Goal: Task Accomplishment & Management: Complete application form

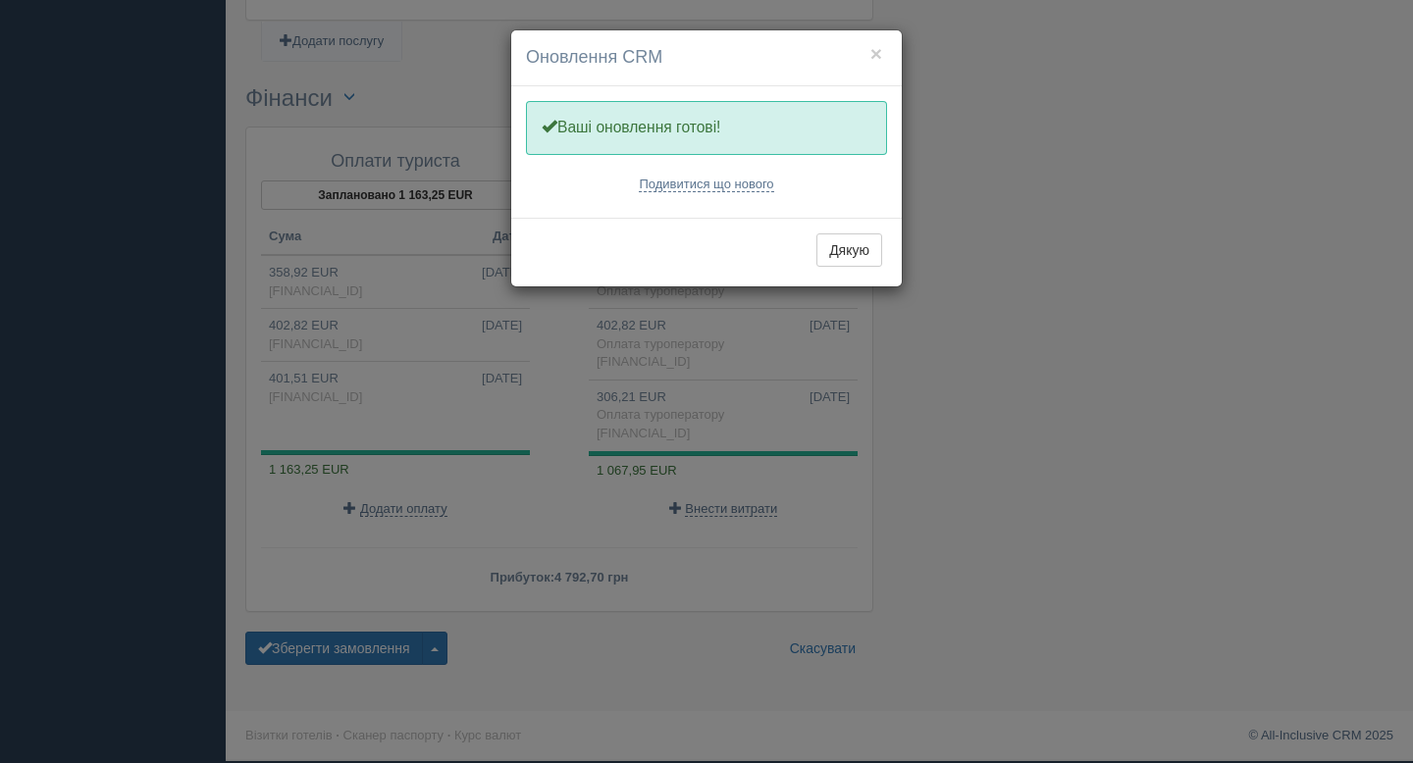
scroll to position [1985, 0]
click at [876, 57] on button "×" at bounding box center [876, 53] width 12 height 21
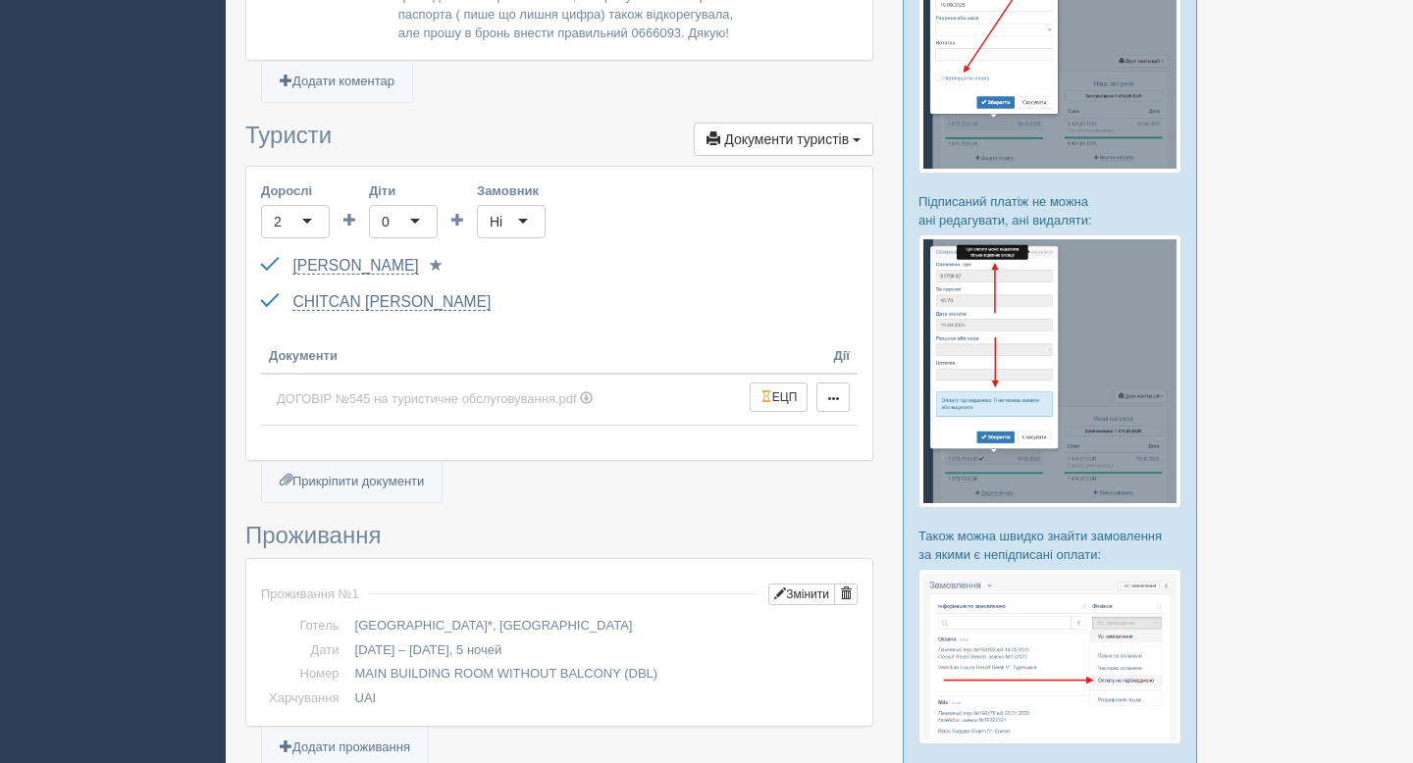
scroll to position [0, 0]
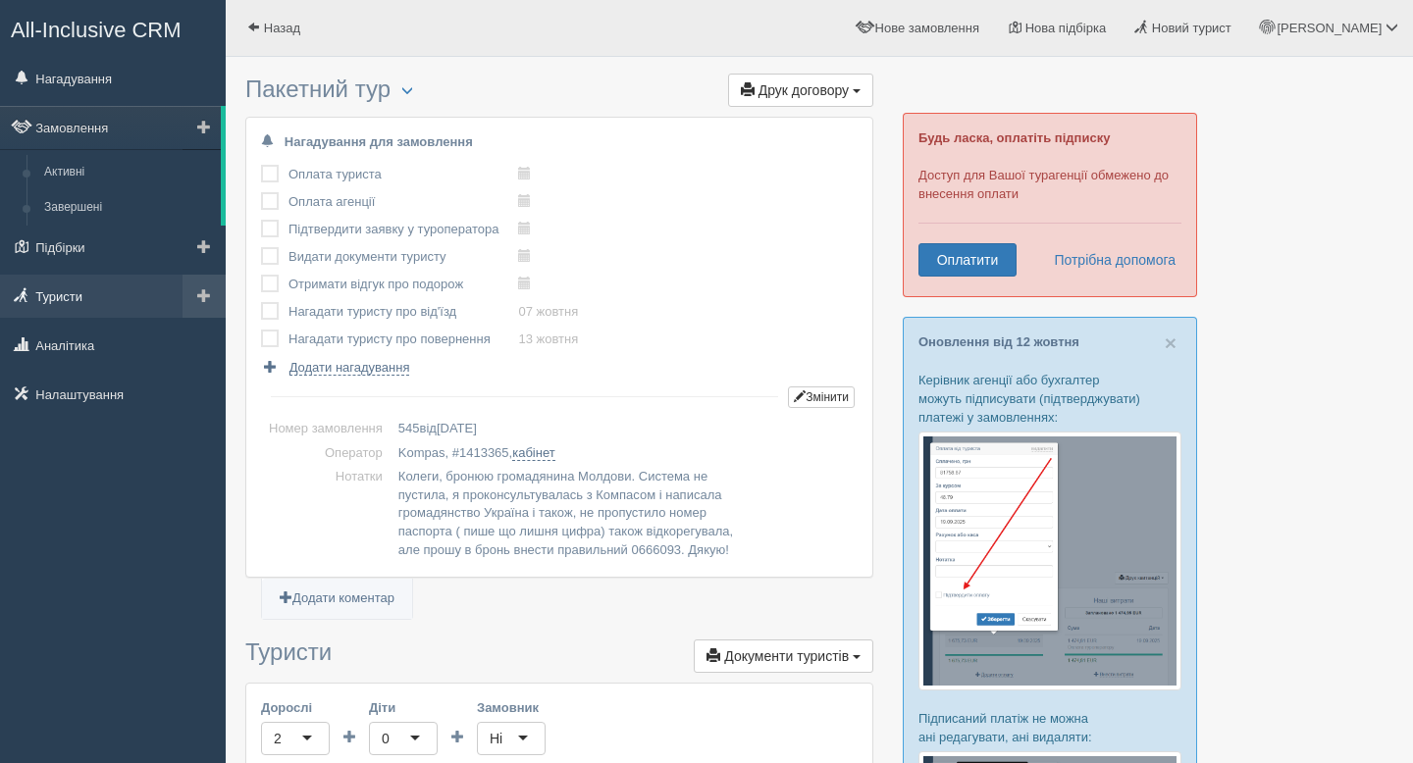
click at [67, 293] on link "Туристи" at bounding box center [113, 296] width 226 height 43
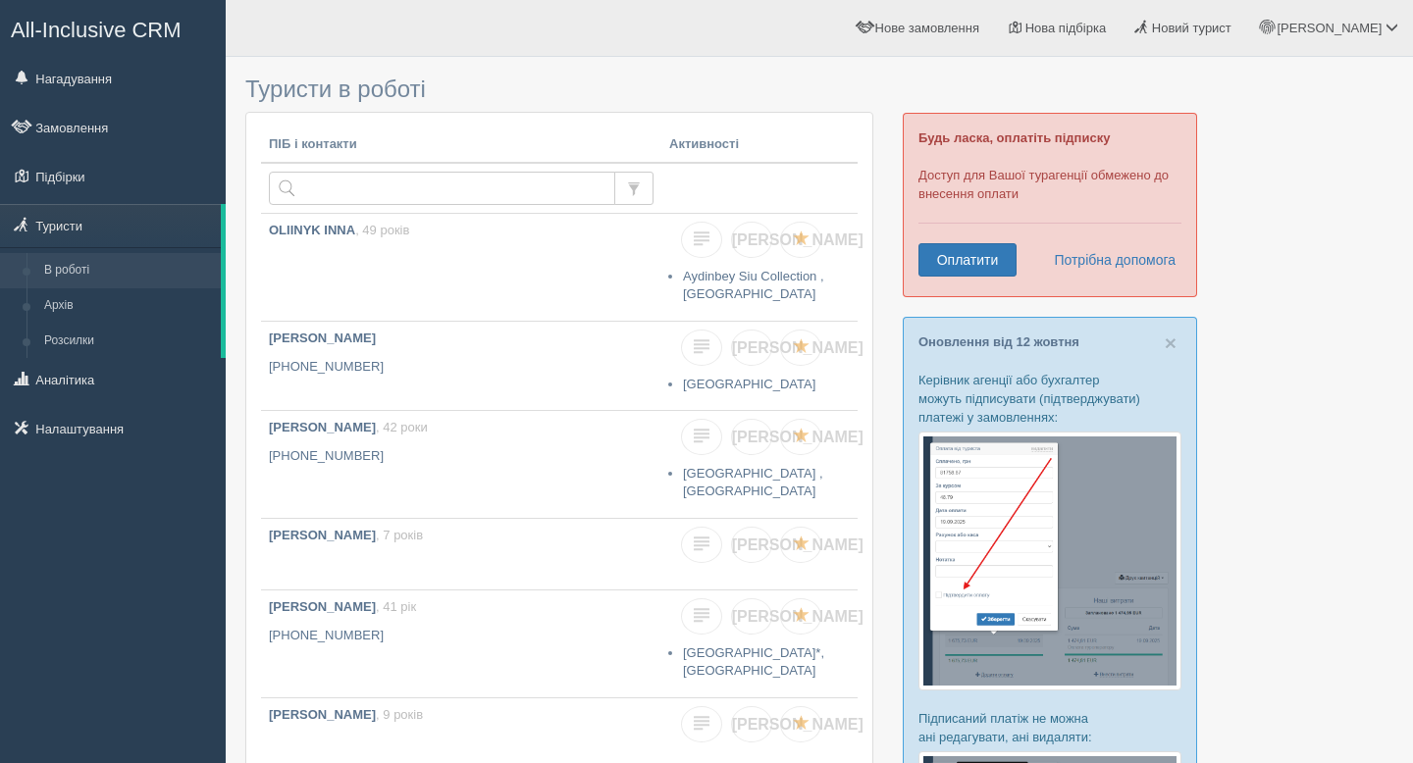
click at [318, 186] on input "text" at bounding box center [442, 188] width 346 height 33
type input "л"
type input "L"
type input "J"
type input "O"
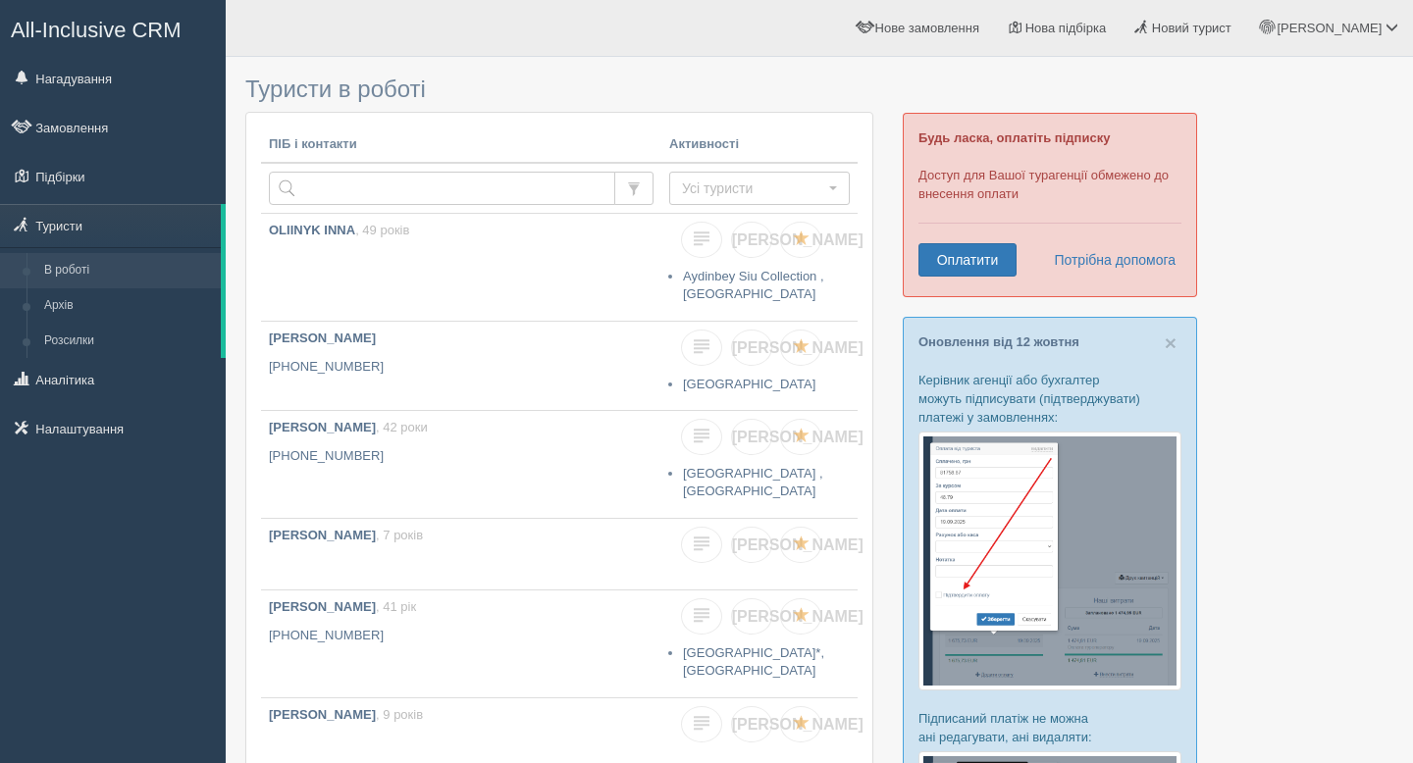
type input "L"
type input "T"
type input "Елена"
click at [835, 190] on button "Усі туристи" at bounding box center [759, 188] width 180 height 33
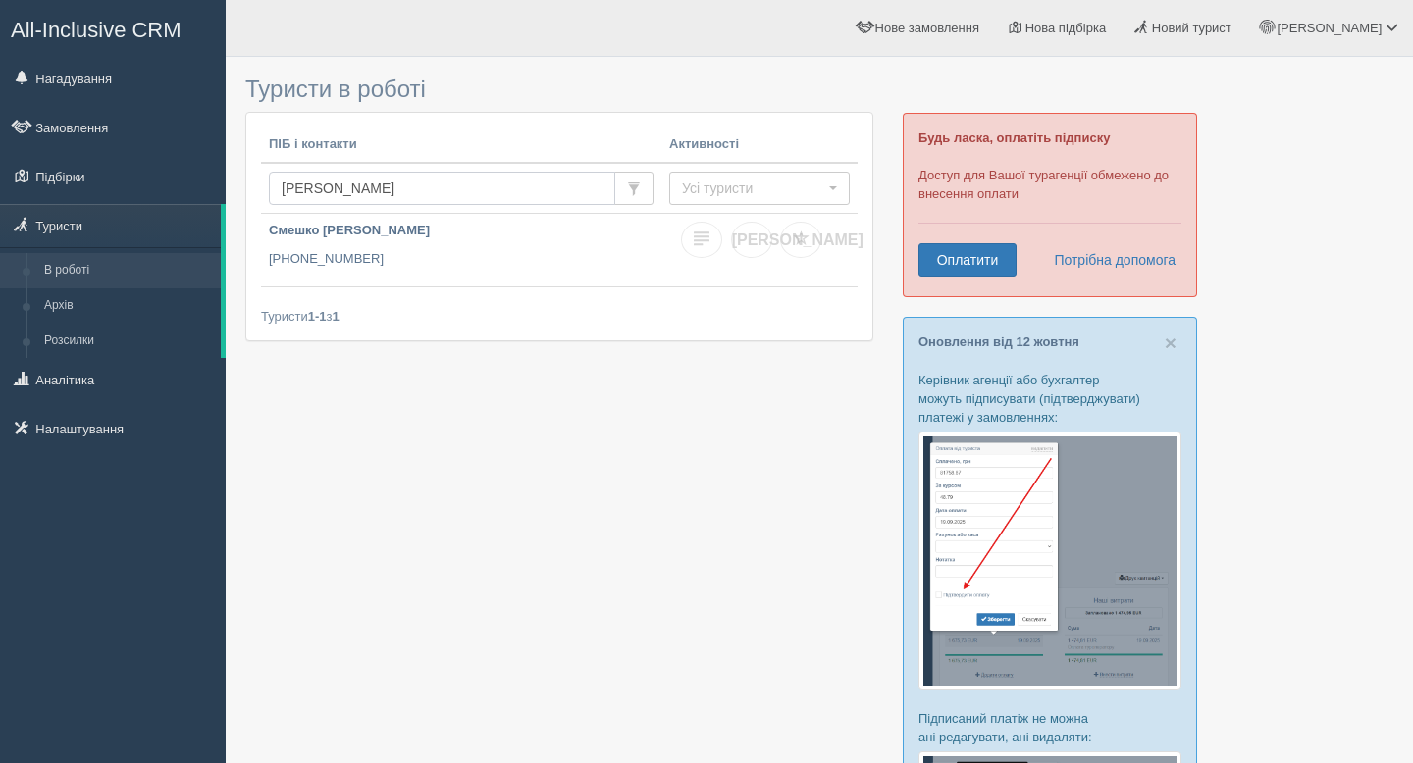
click at [346, 189] on input "[PERSON_NAME]" at bounding box center [442, 188] width 346 height 33
type input "Елена Лисенко"
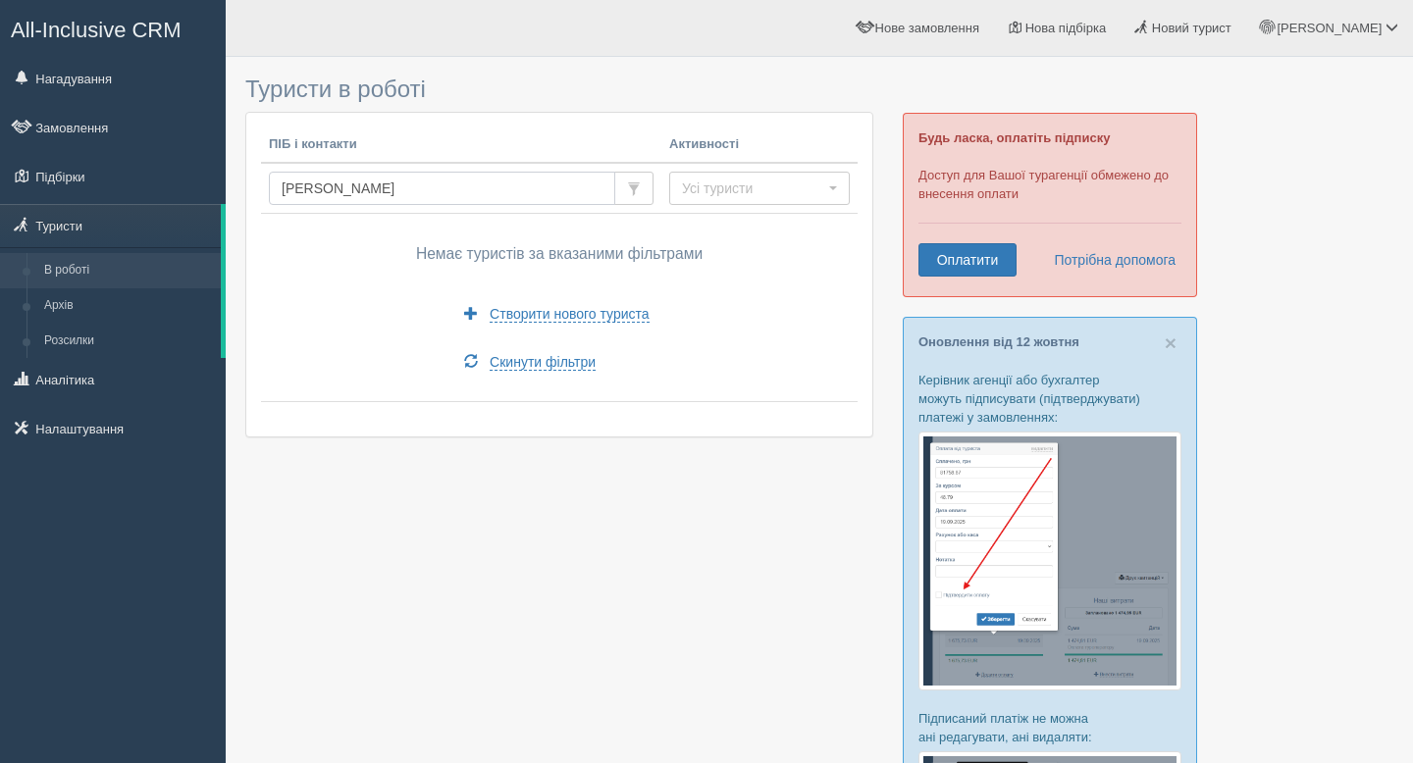
drag, startPoint x: 409, startPoint y: 181, endPoint x: 238, endPoint y: 179, distance: 170.7
click at [238, 179] on div "Туристи в роботі ПІБ і контакти Активності Елена Лисенко Усі туристи Усі турист…" at bounding box center [819, 749] width 1187 height 1499
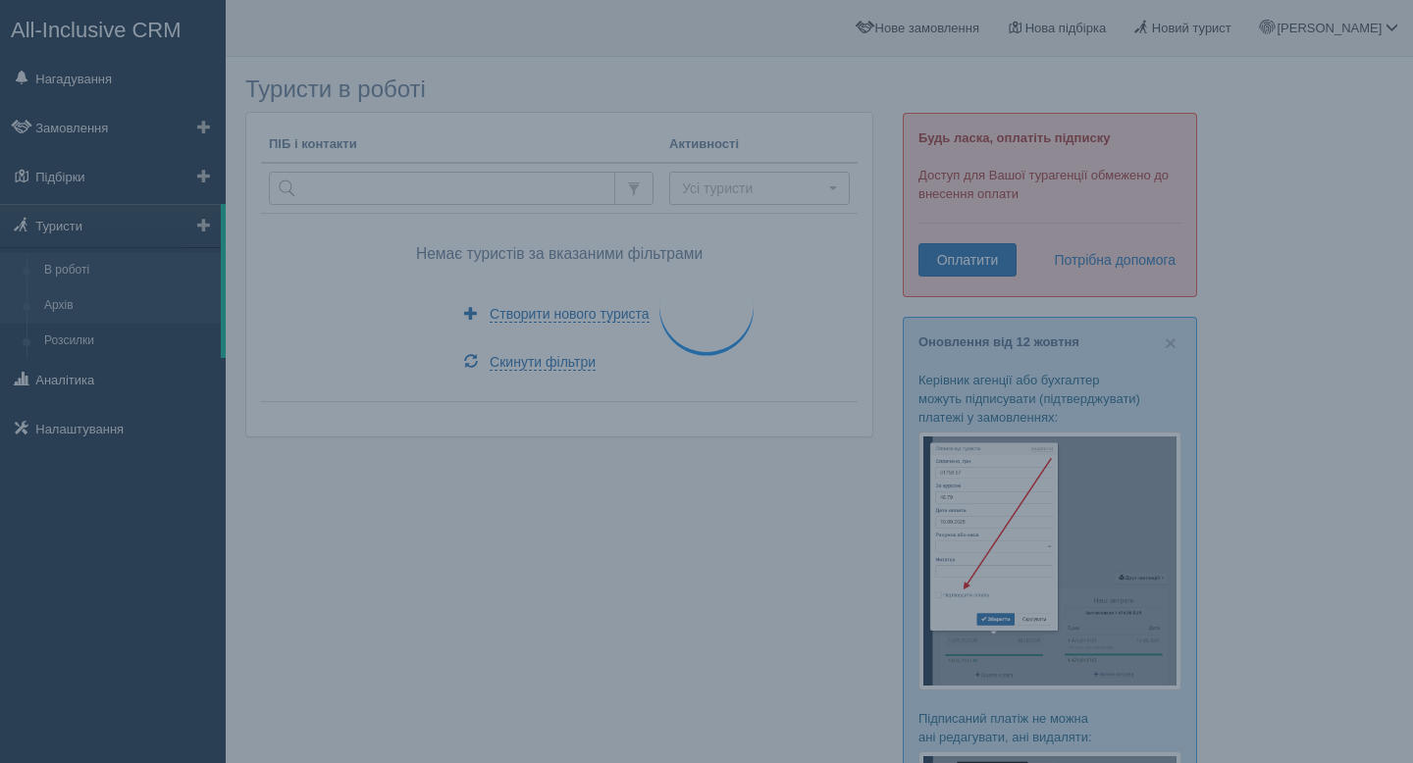
click at [67, 309] on link "Архів" at bounding box center [127, 305] width 185 height 35
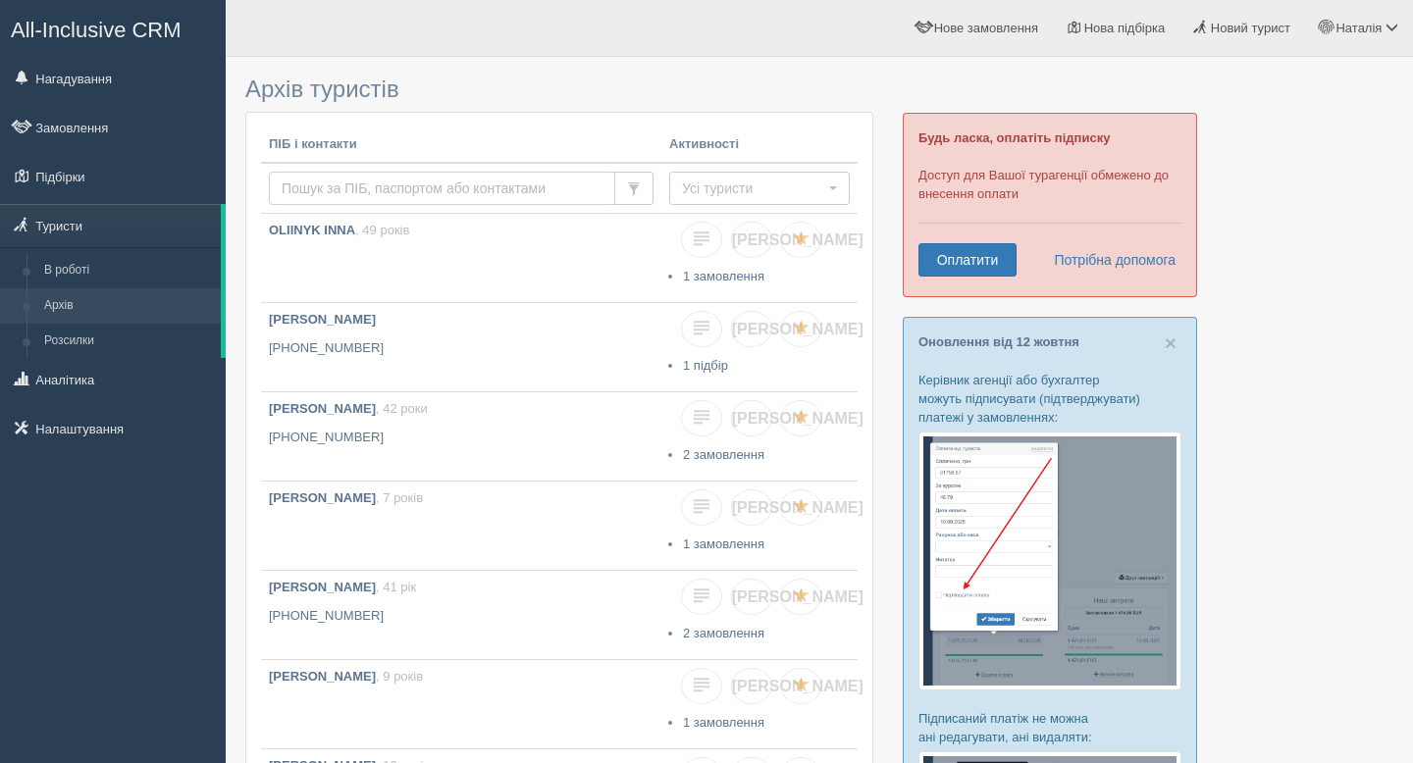
click at [412, 189] on input "text" at bounding box center [442, 188] width 346 height 33
type input "Олена"
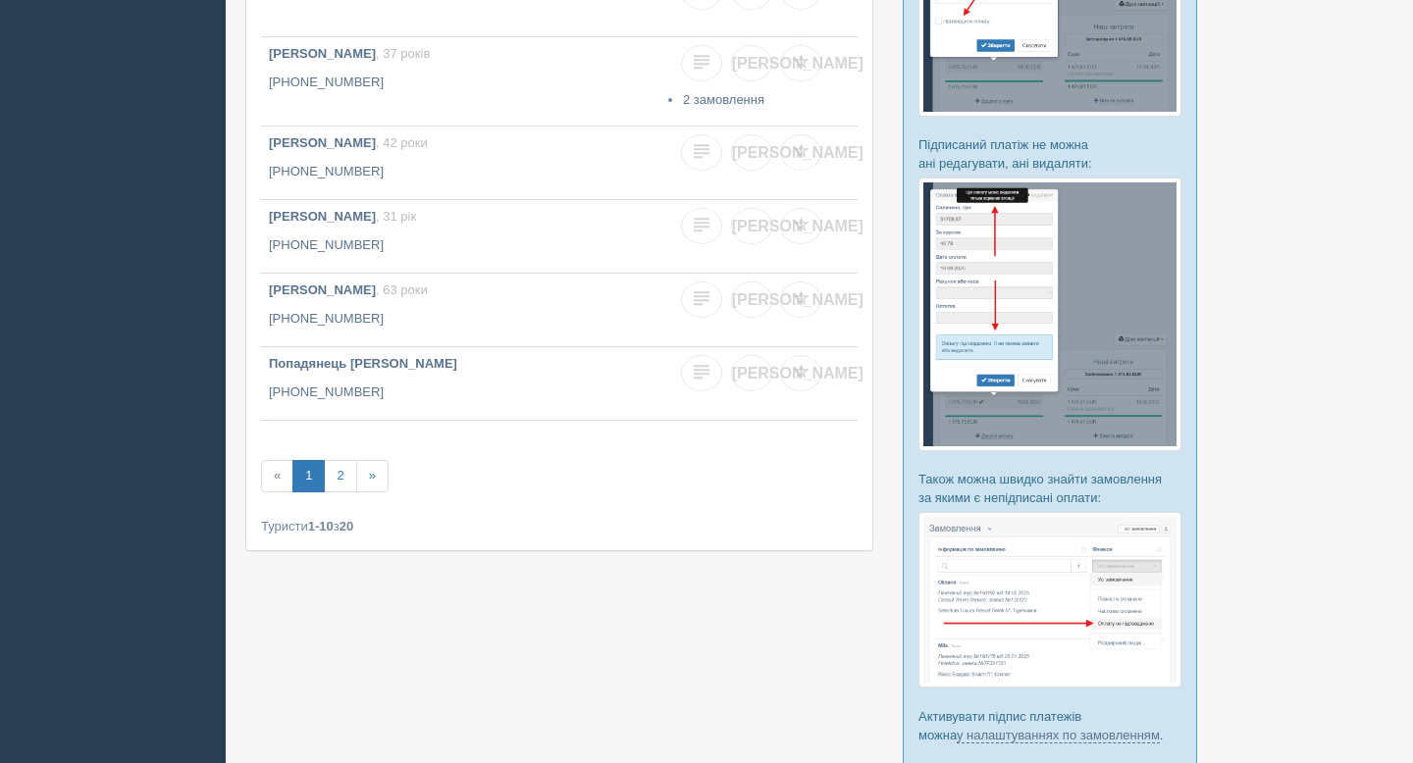
scroll to position [580, 0]
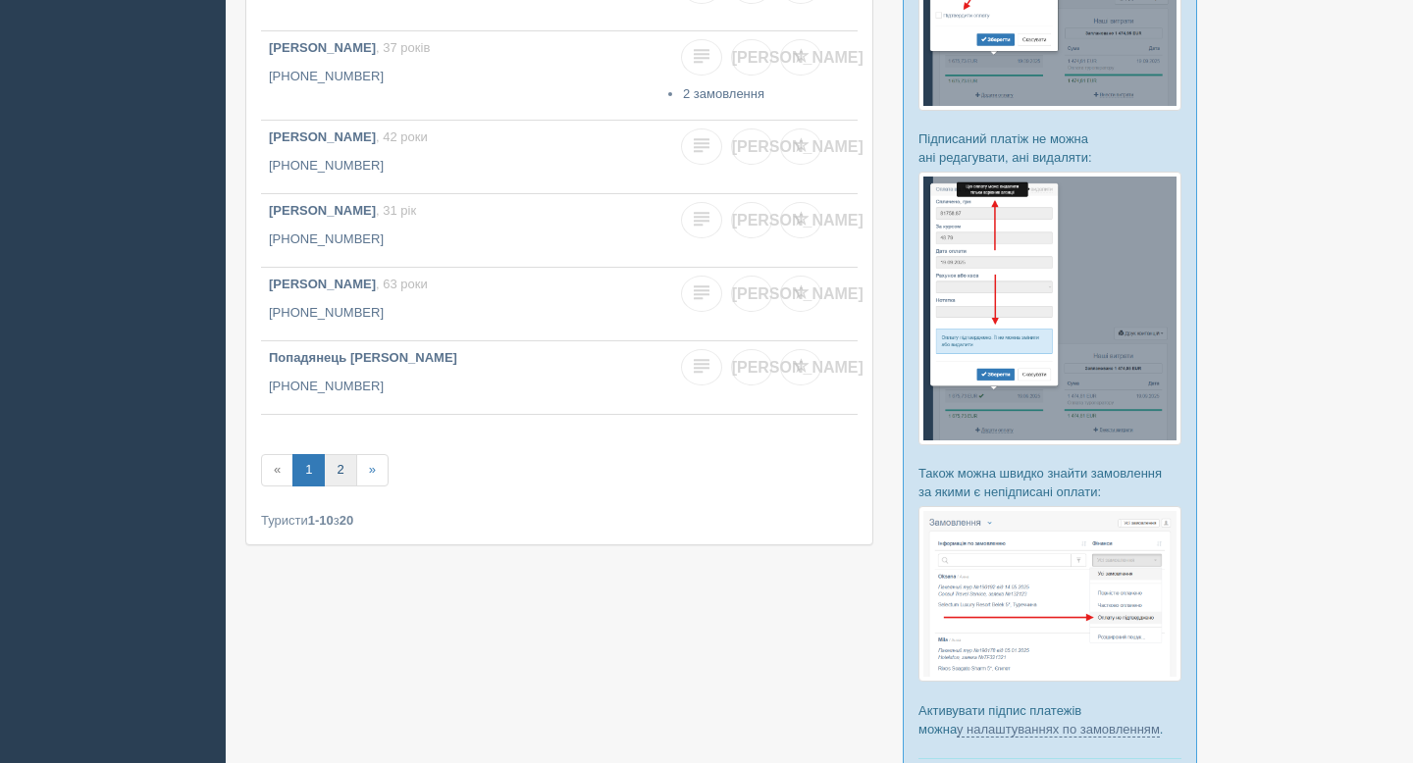
click at [343, 472] on link "2" at bounding box center [340, 470] width 32 height 32
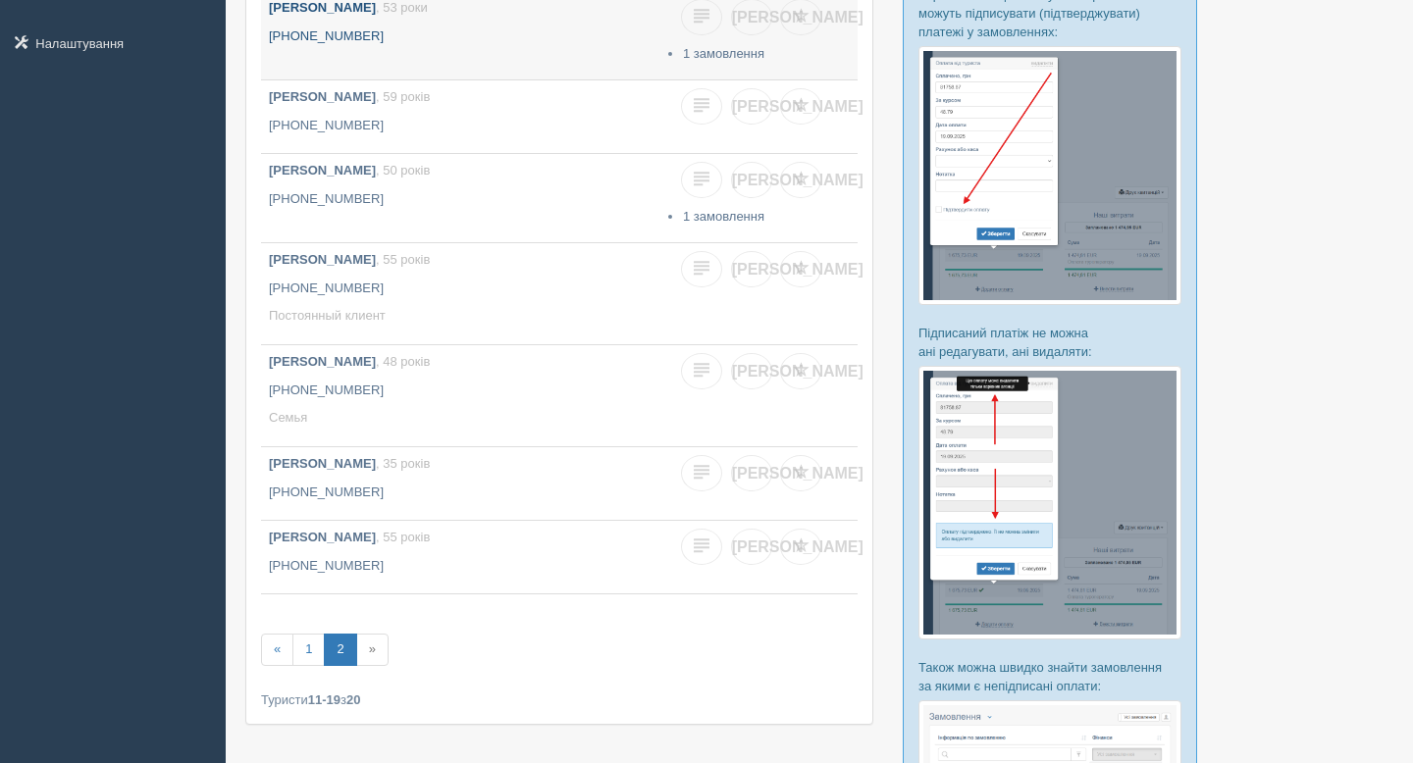
scroll to position [387, 0]
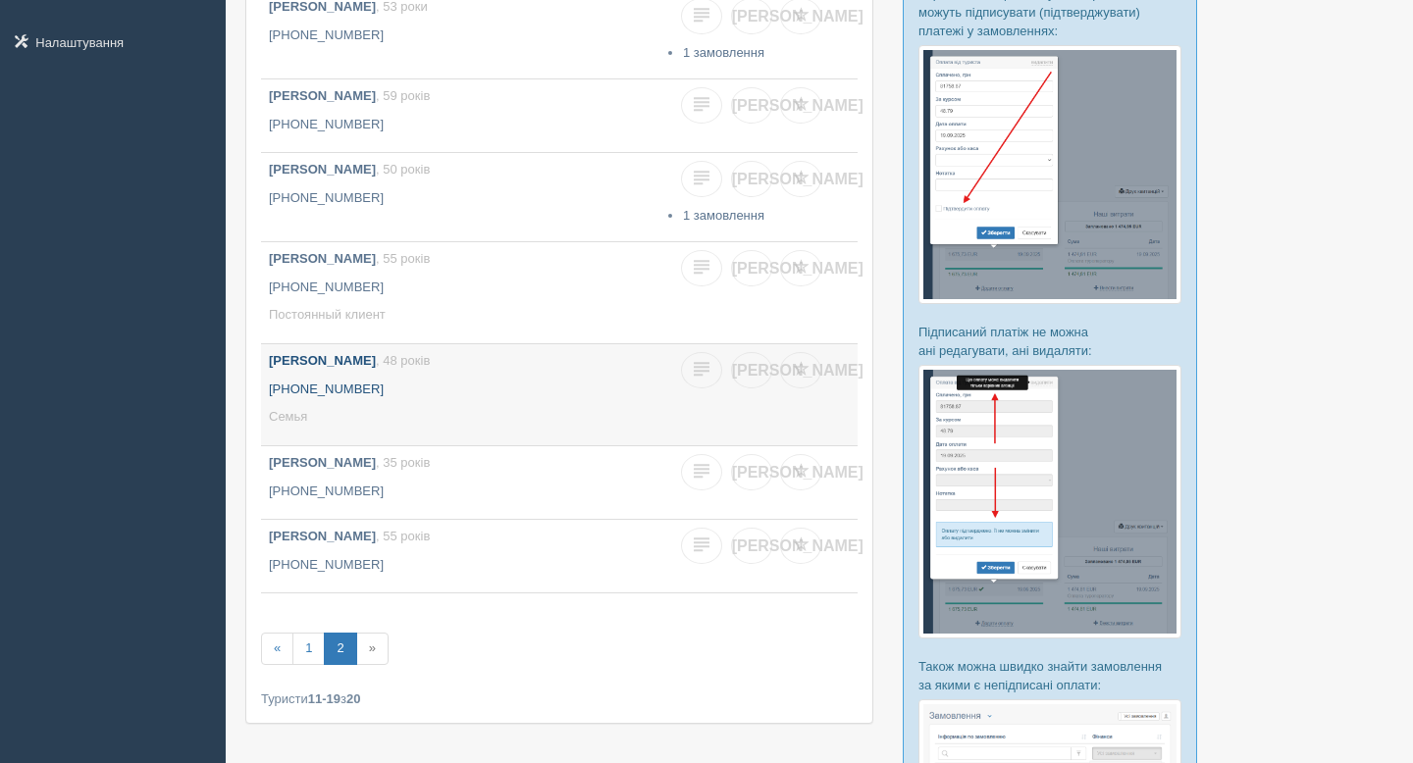
click at [462, 416] on p "Семья" at bounding box center [461, 417] width 385 height 19
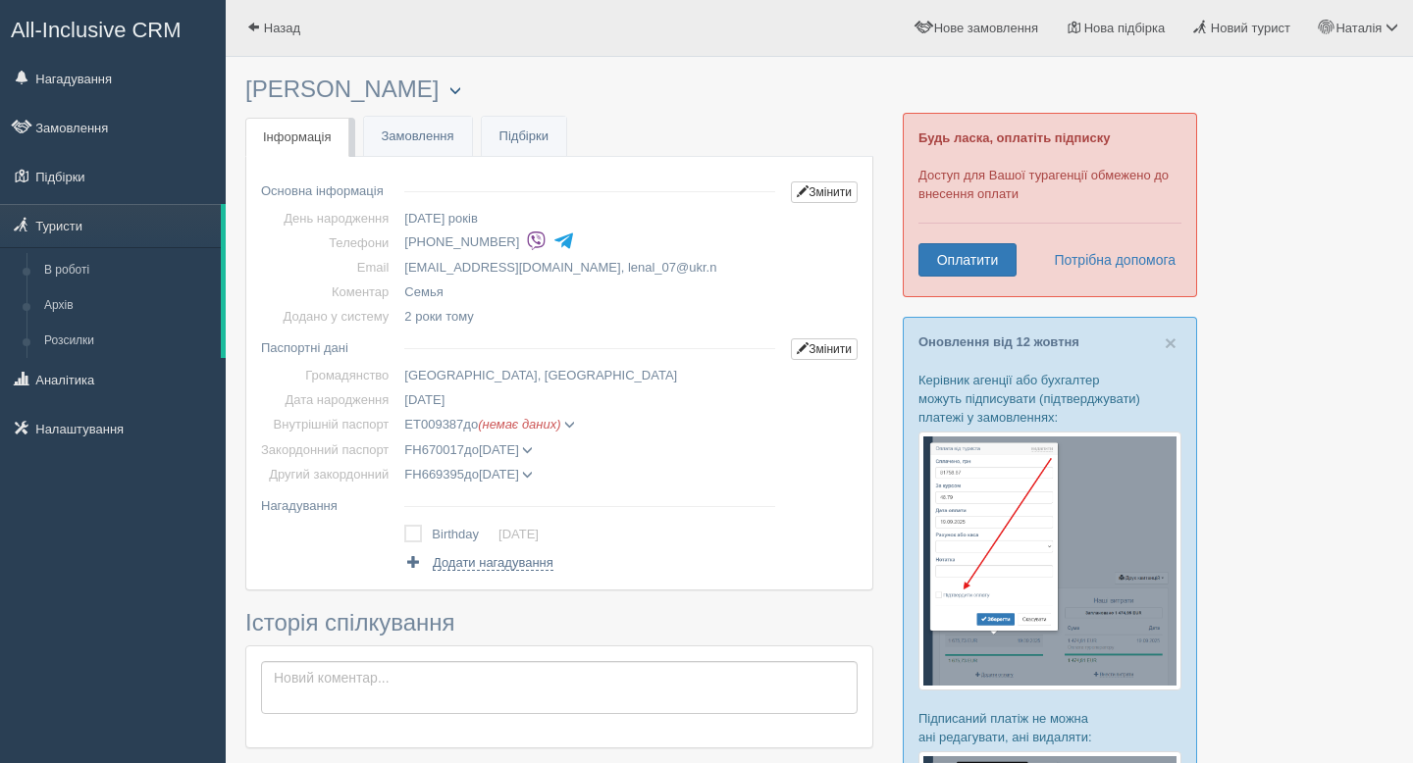
click at [461, 92] on span "button" at bounding box center [455, 90] width 12 height 12
click at [708, 478] on td "FH669395 до [DATE] [PERSON_NAME] дата видачі [DATE] орган видачі 8079" at bounding box center [589, 474] width 387 height 25
click at [433, 139] on link "Замовлення" at bounding box center [418, 137] width 108 height 40
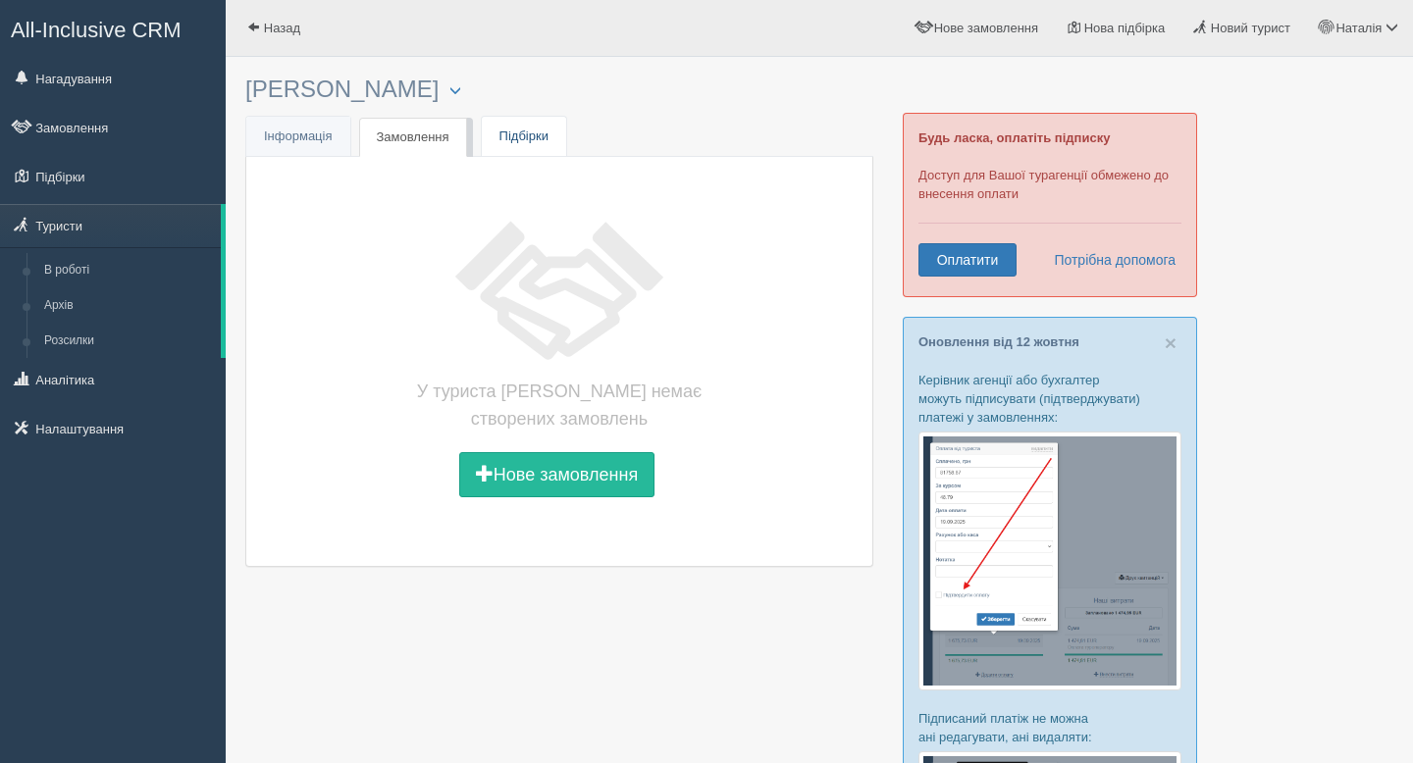
click at [529, 137] on link "Підбірки" at bounding box center [524, 137] width 84 height 40
click at [427, 142] on link "Замовлення" at bounding box center [414, 137] width 108 height 40
click at [304, 140] on span "Інформація" at bounding box center [298, 136] width 69 height 15
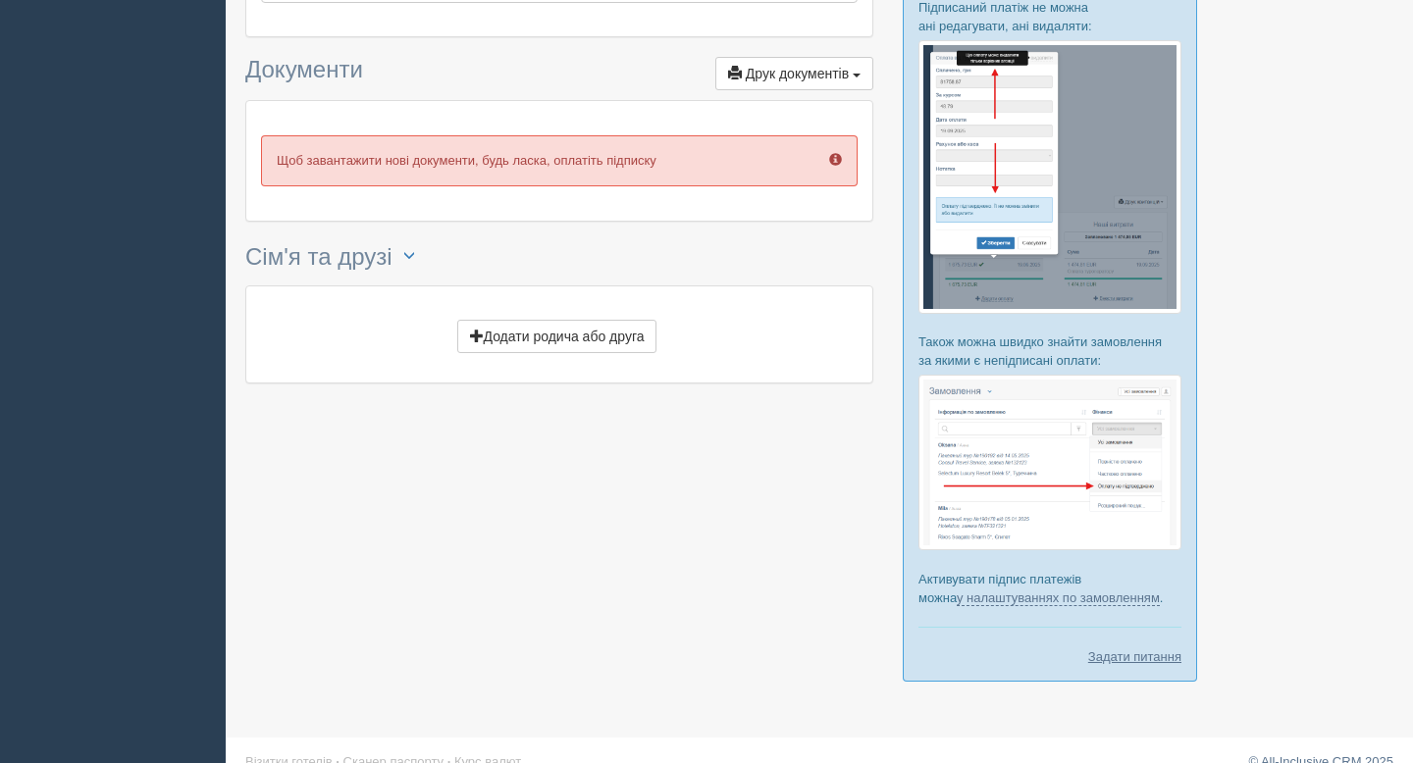
scroll to position [714, 0]
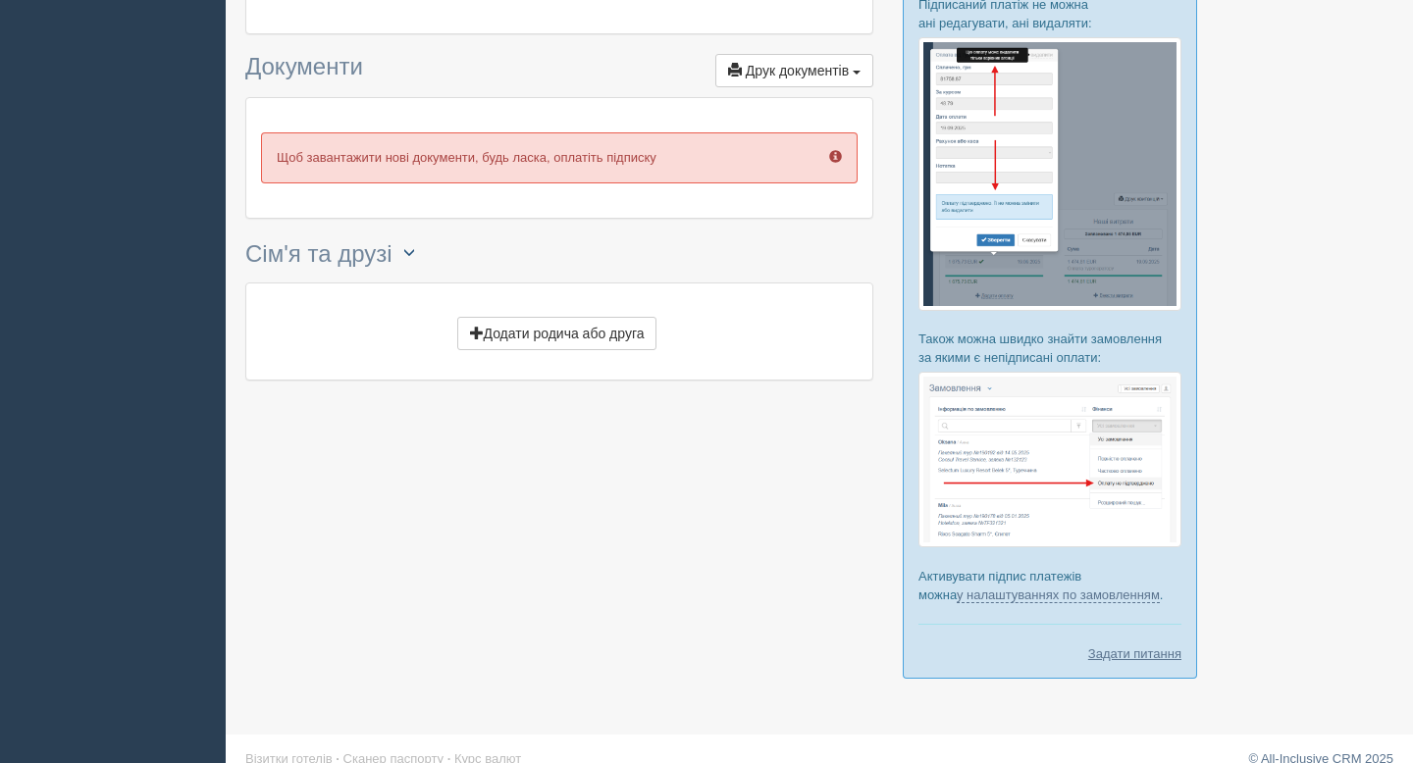
click at [412, 260] on button "button" at bounding box center [408, 252] width 33 height 29
click at [412, 258] on span "button" at bounding box center [409, 252] width 12 height 12
click at [436, 290] on link "Редагувати зв'язки" at bounding box center [474, 292] width 163 height 32
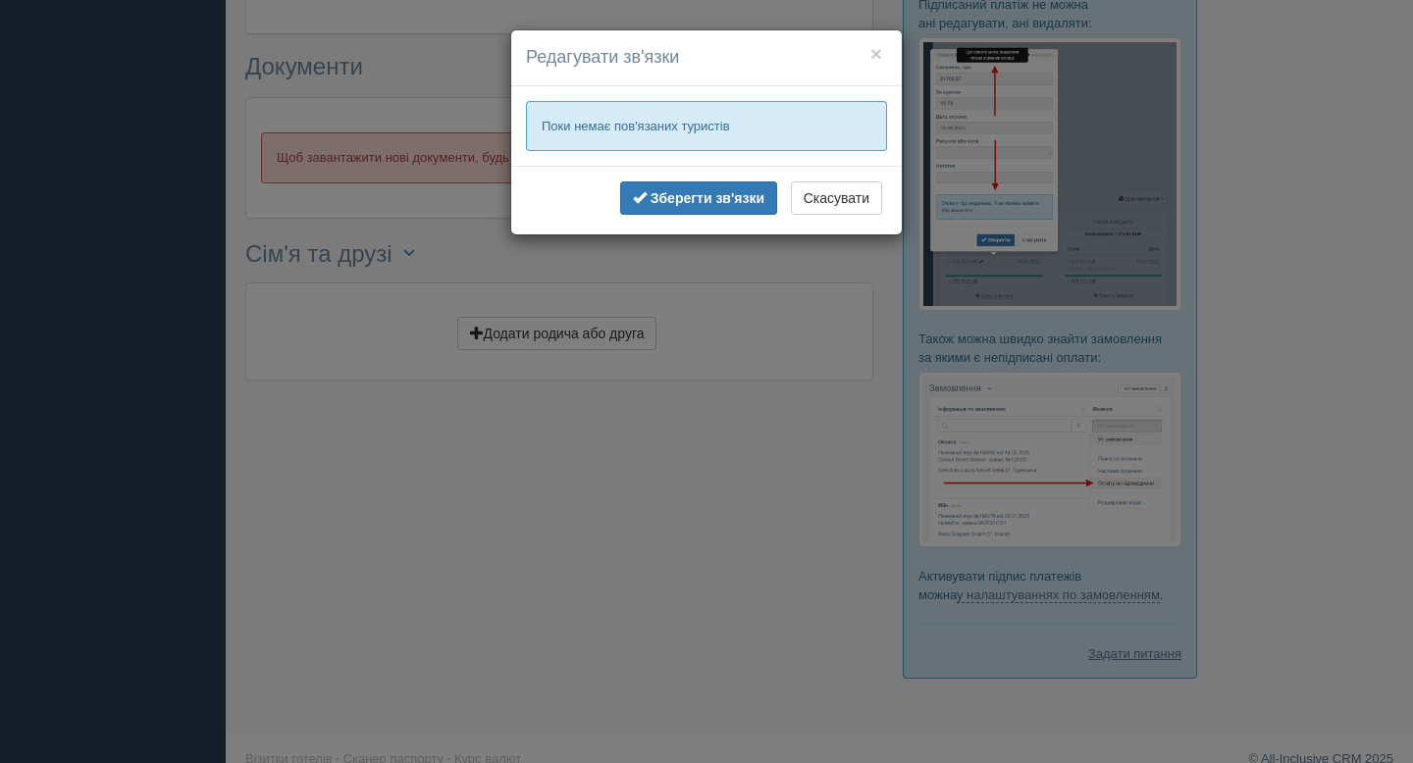
click at [599, 129] on p "Поки немає пов'язаних туристів" at bounding box center [706, 126] width 361 height 50
click at [872, 52] on button "×" at bounding box center [876, 53] width 12 height 21
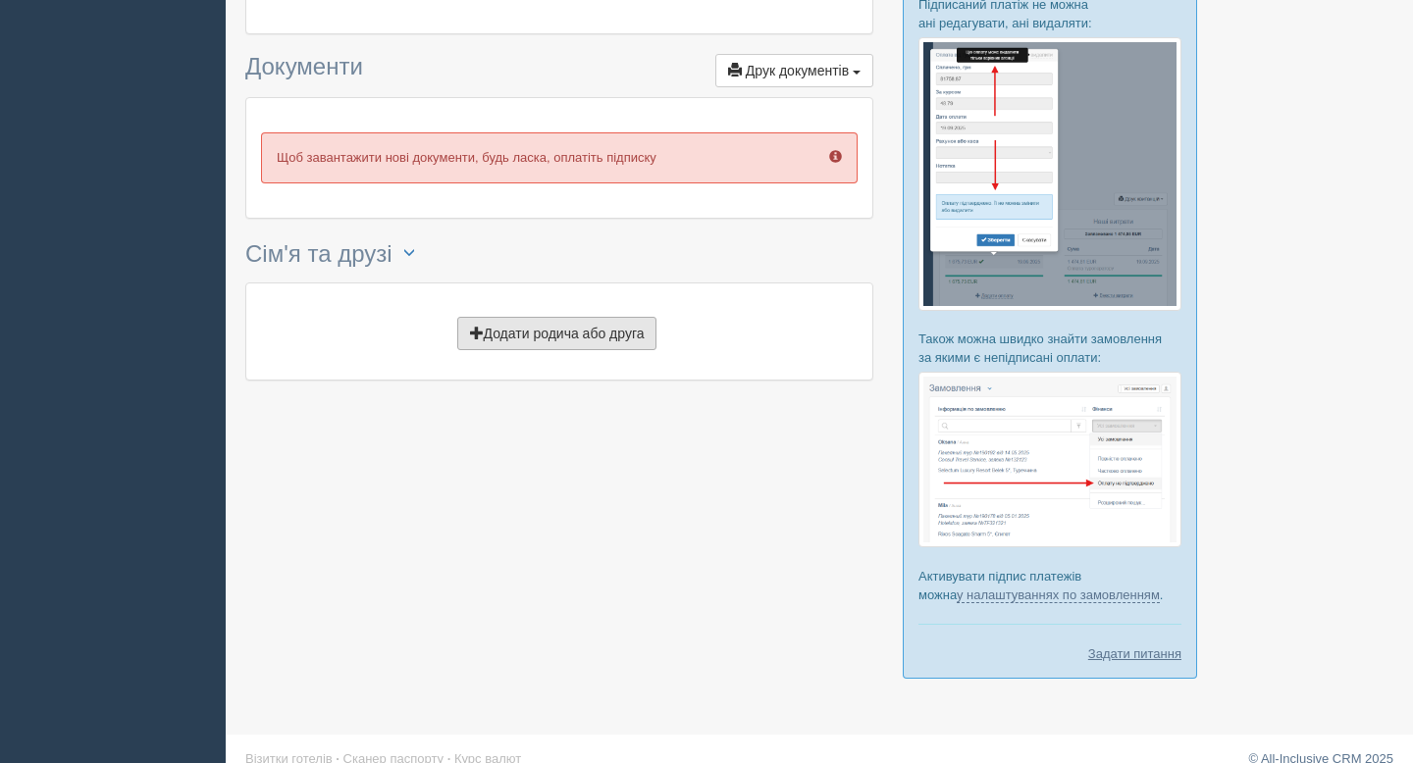
scroll to position [0, 0]
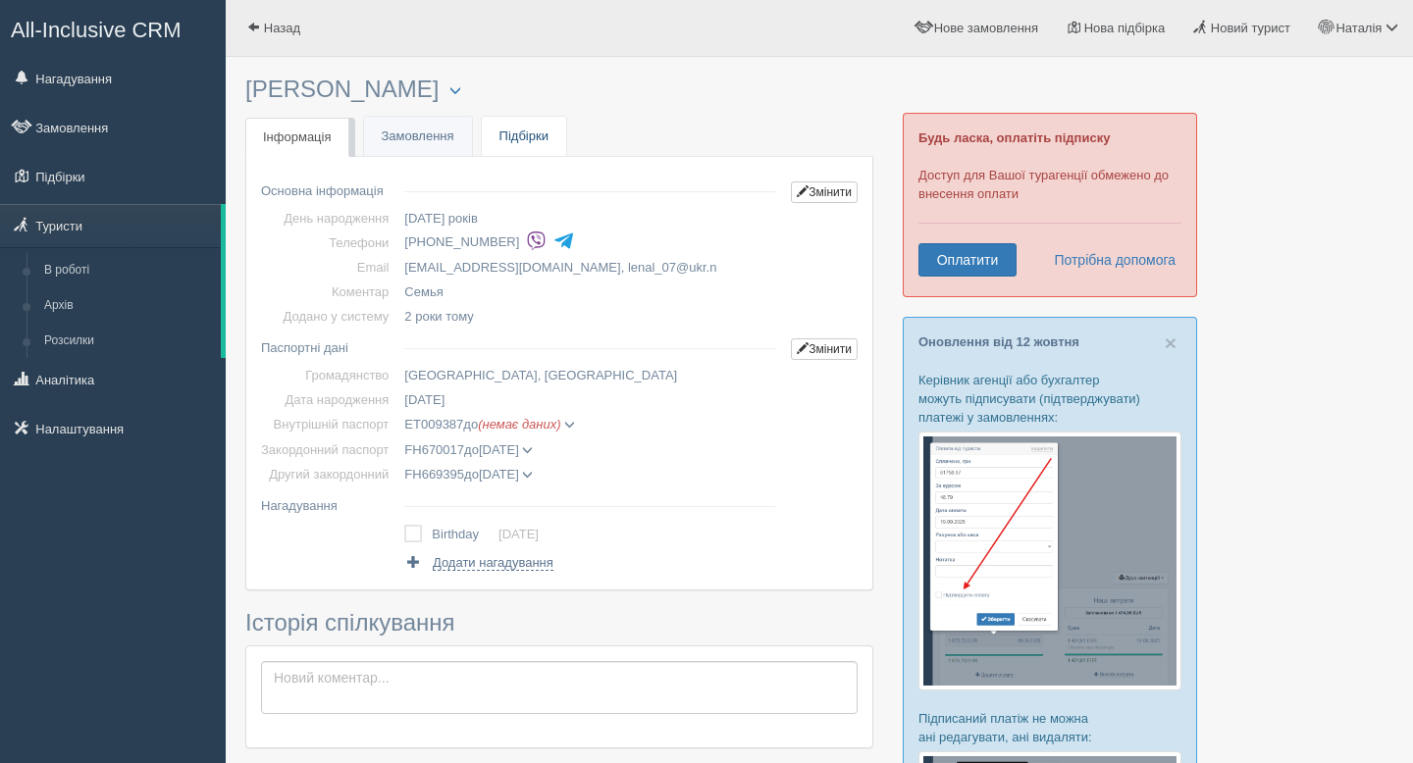
click at [543, 138] on link "Підбірки" at bounding box center [524, 137] width 84 height 40
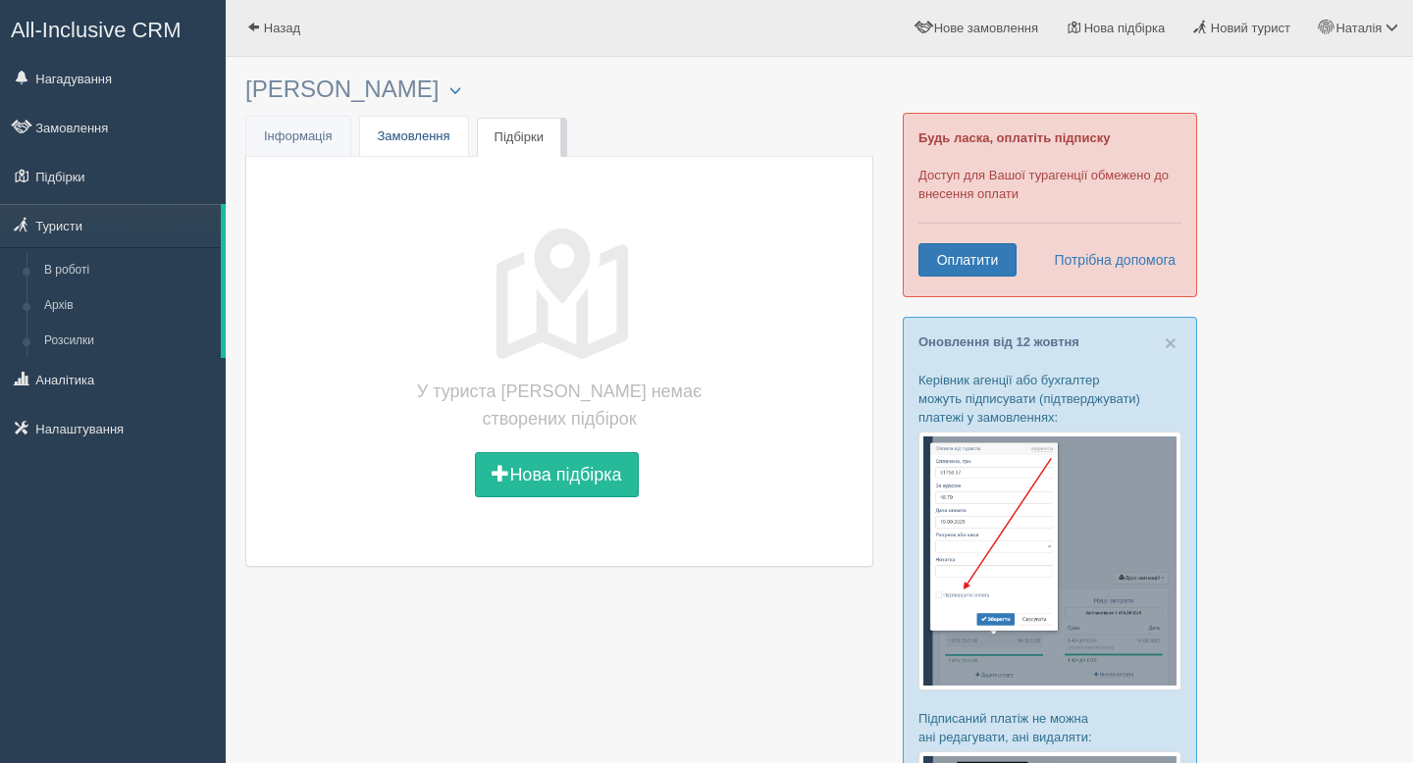
click at [423, 142] on link "Замовлення" at bounding box center [414, 137] width 108 height 40
click at [67, 225] on link "Туристи" at bounding box center [110, 225] width 221 height 43
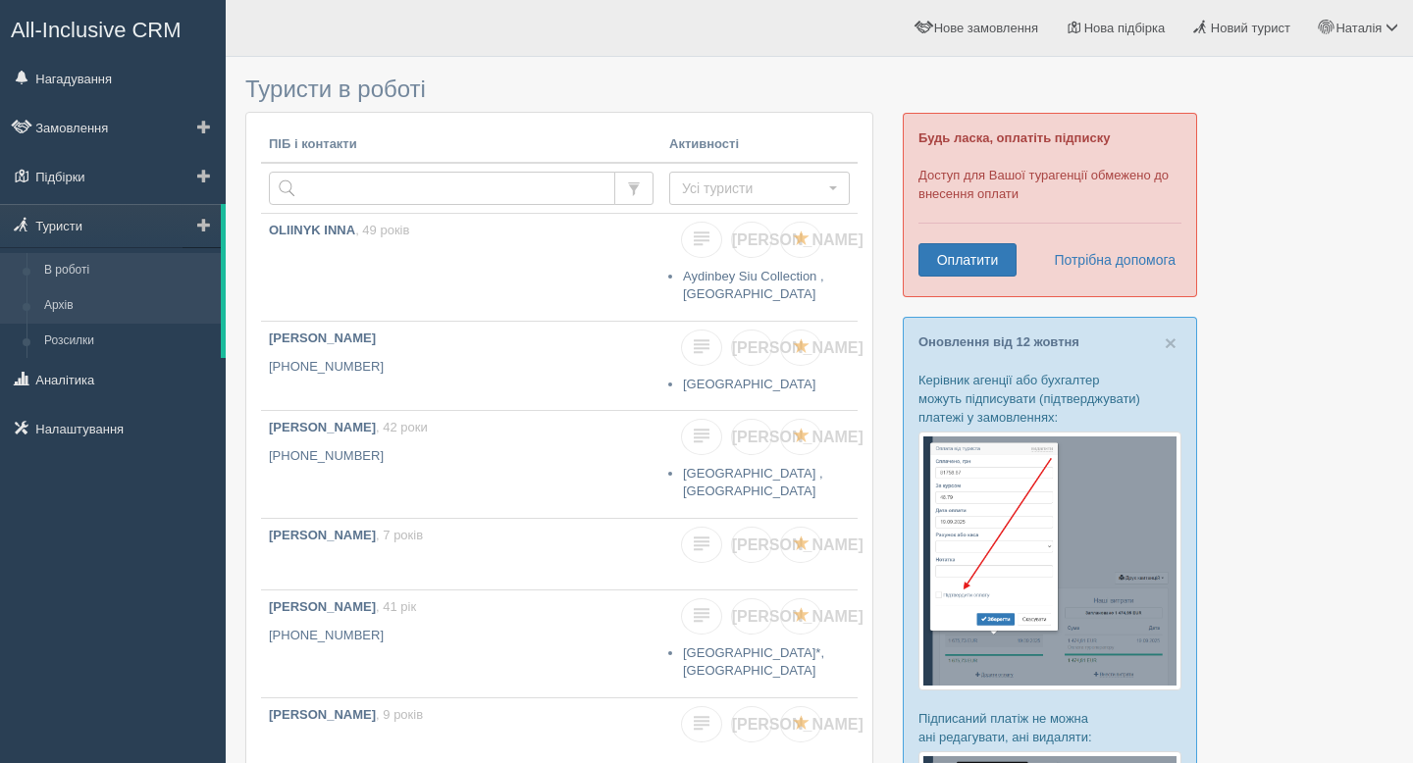
click at [77, 311] on link "Архів" at bounding box center [127, 305] width 185 height 35
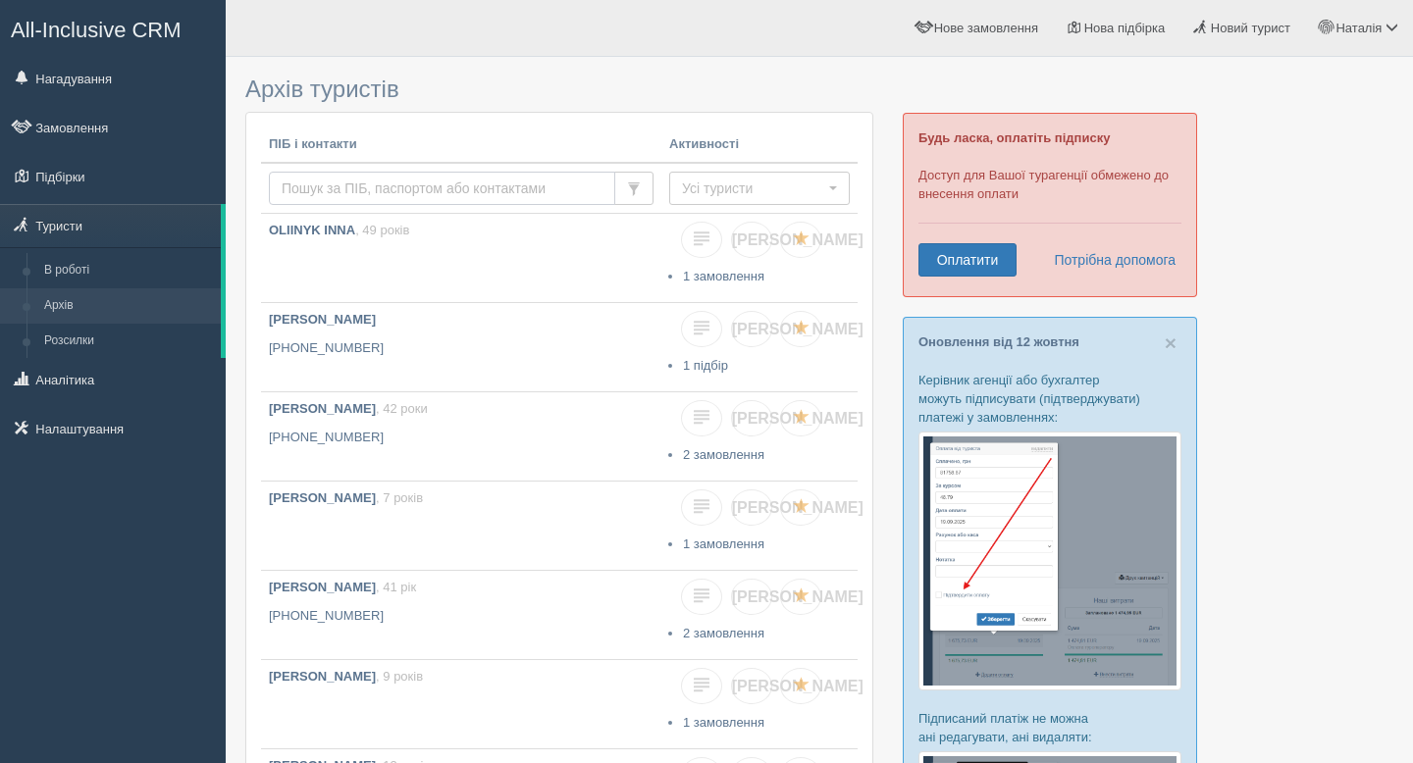
click at [364, 184] on input "text" at bounding box center [442, 188] width 346 height 33
type input "Д"
type input "LIUBAS"
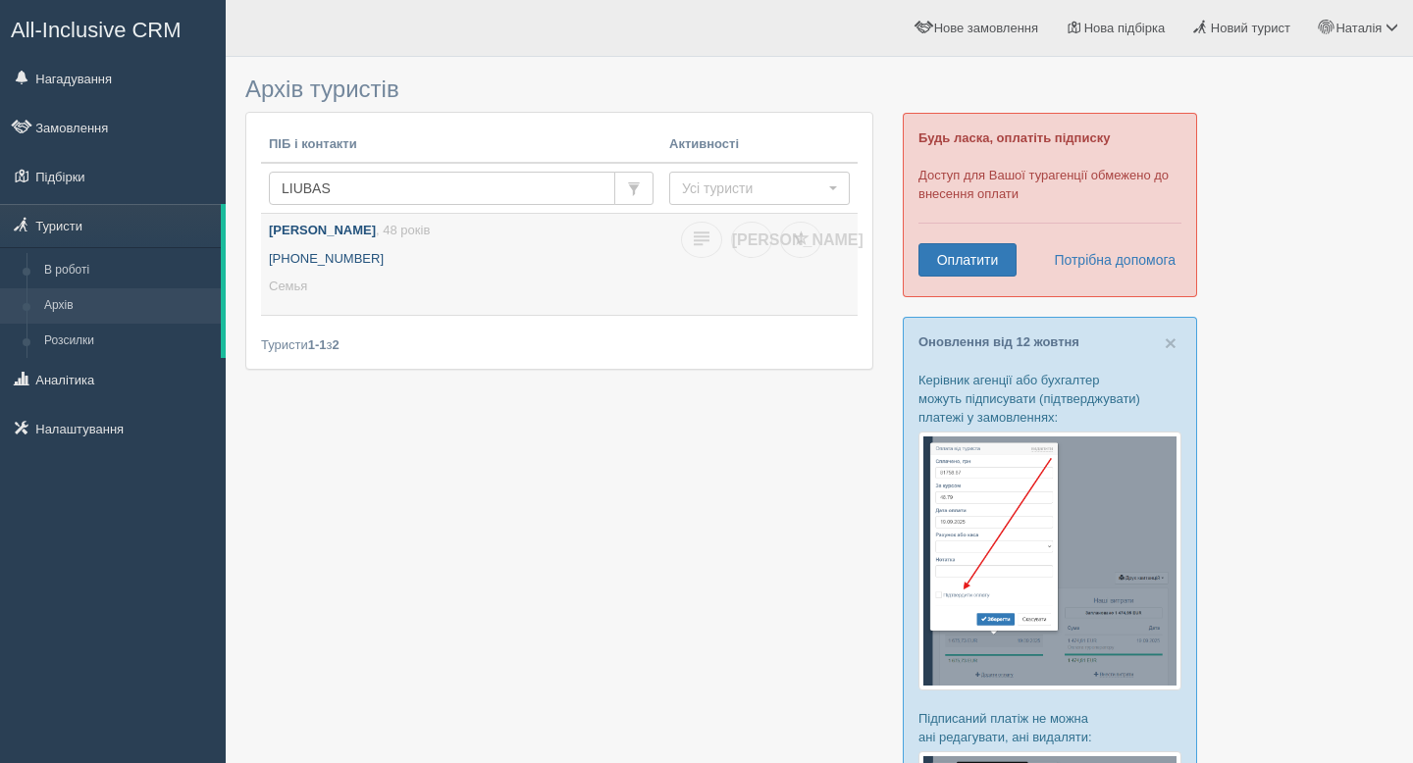
click at [376, 230] on b "[PERSON_NAME]" at bounding box center [322, 230] width 107 height 15
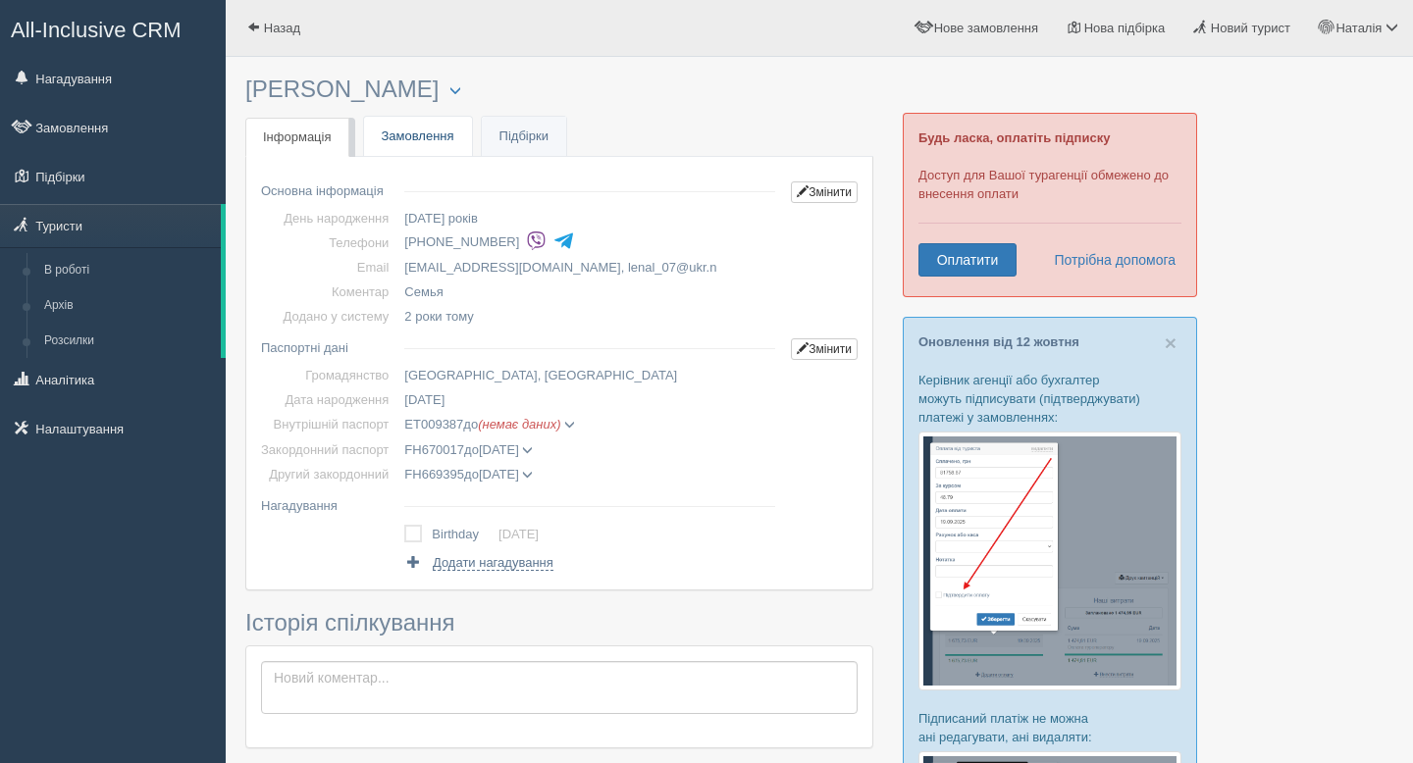
click at [380, 143] on link "Замовлення" at bounding box center [418, 137] width 108 height 40
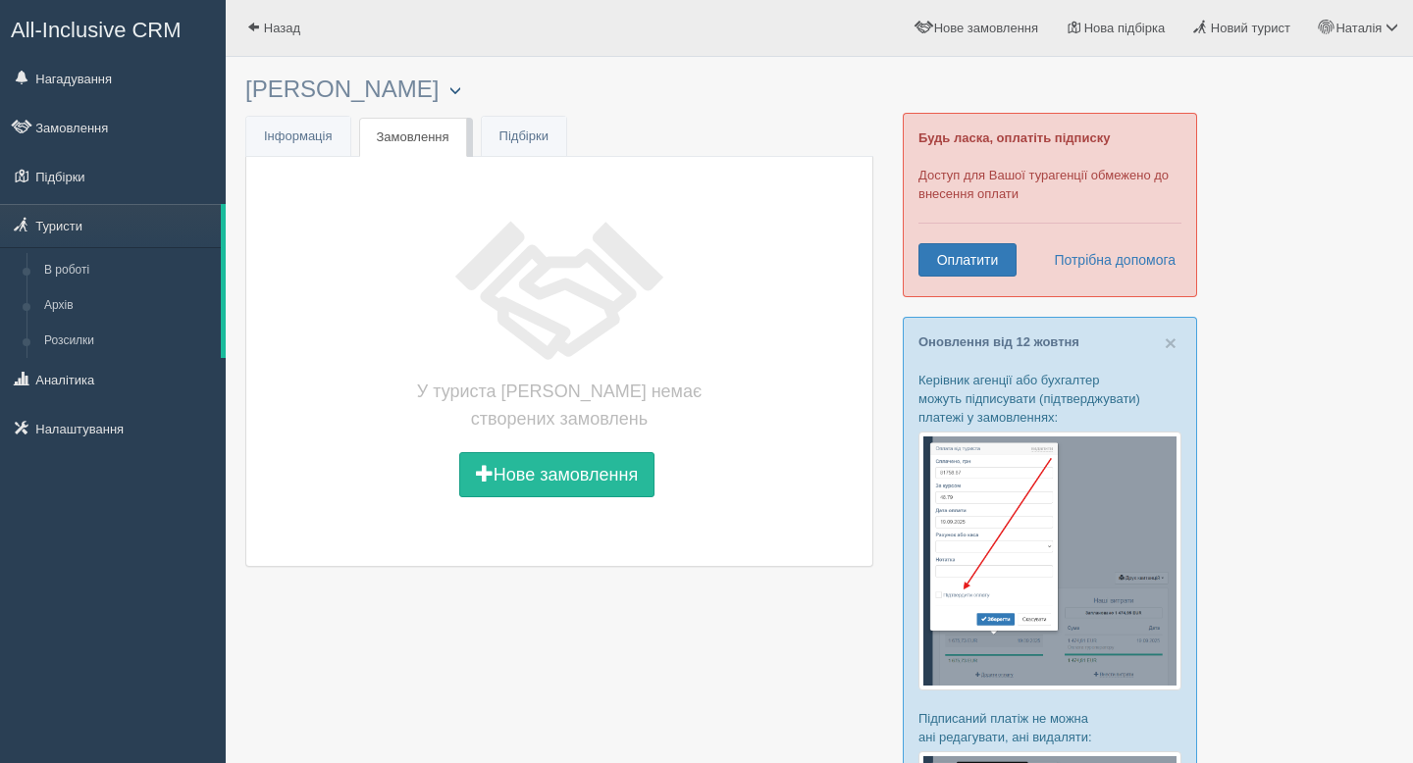
click at [461, 94] on span "button" at bounding box center [455, 90] width 12 height 12
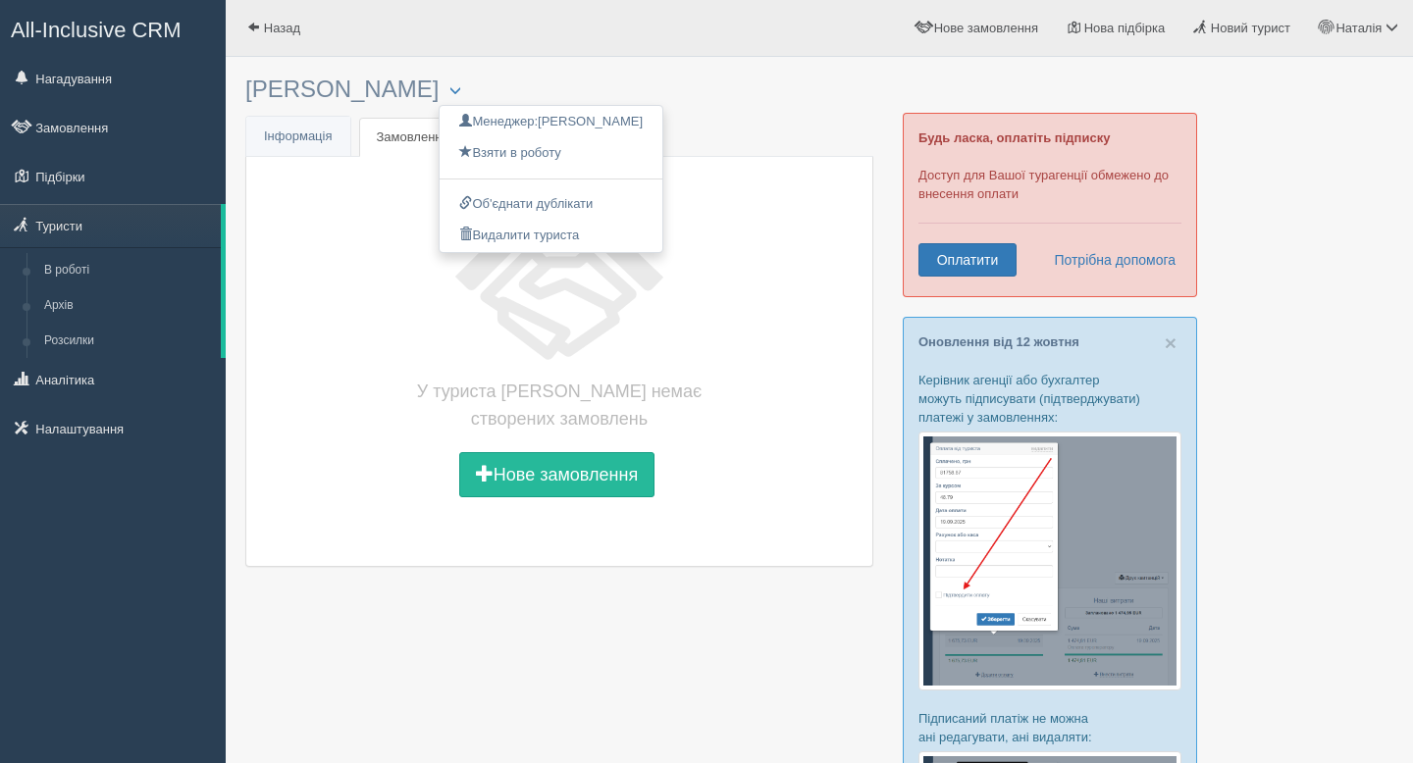
click at [537, 141] on link "Підбірки" at bounding box center [524, 137] width 84 height 40
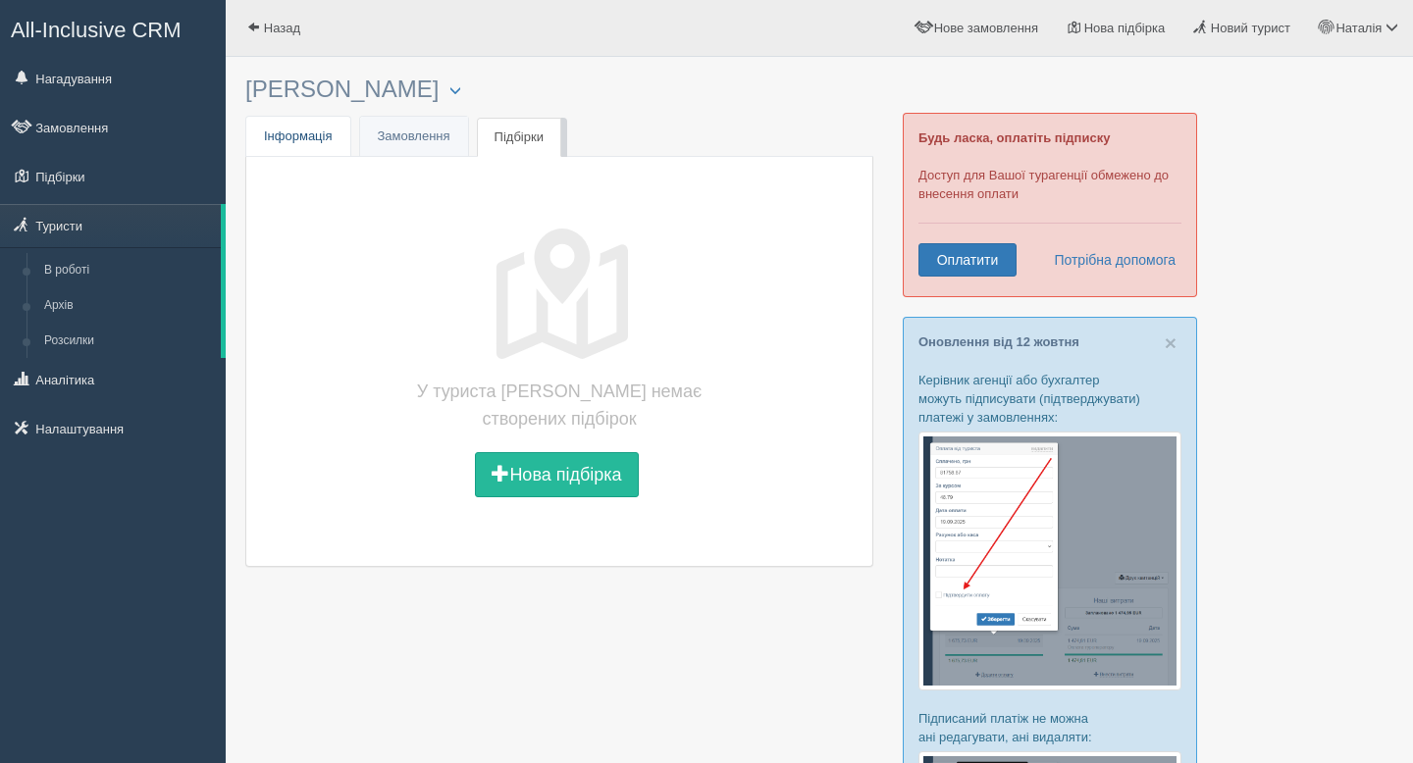
click at [298, 135] on span "Інформація" at bounding box center [298, 136] width 69 height 15
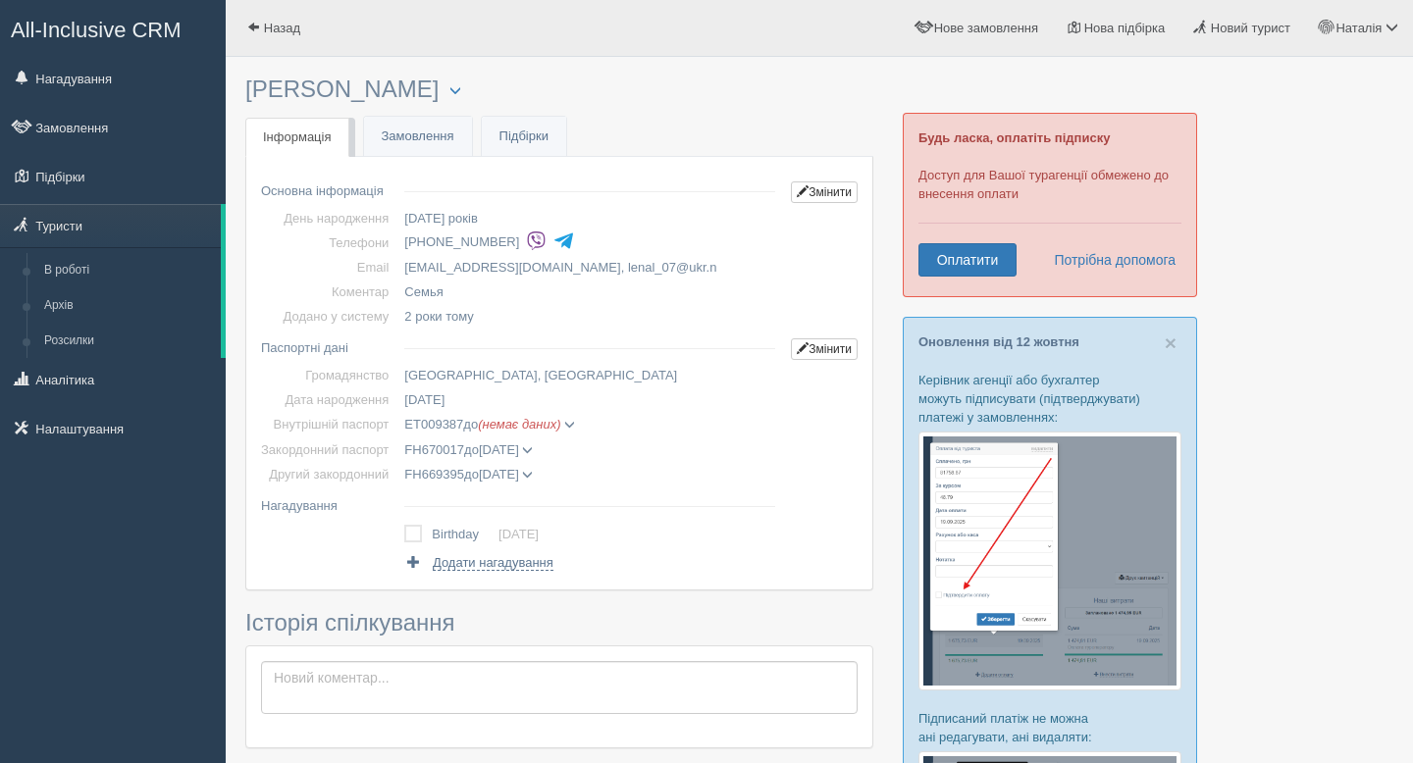
scroll to position [5, 0]
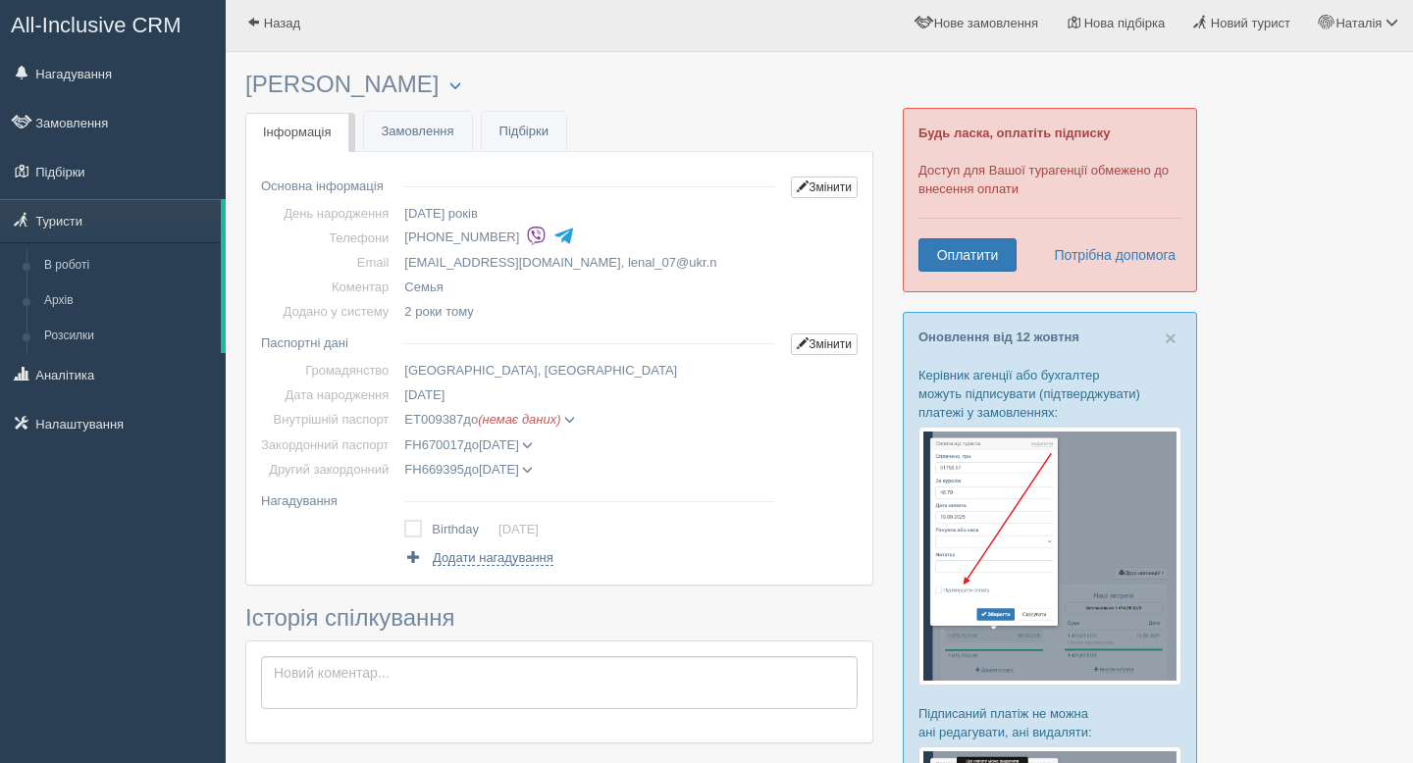
click at [533, 474] on span at bounding box center [527, 470] width 11 height 11
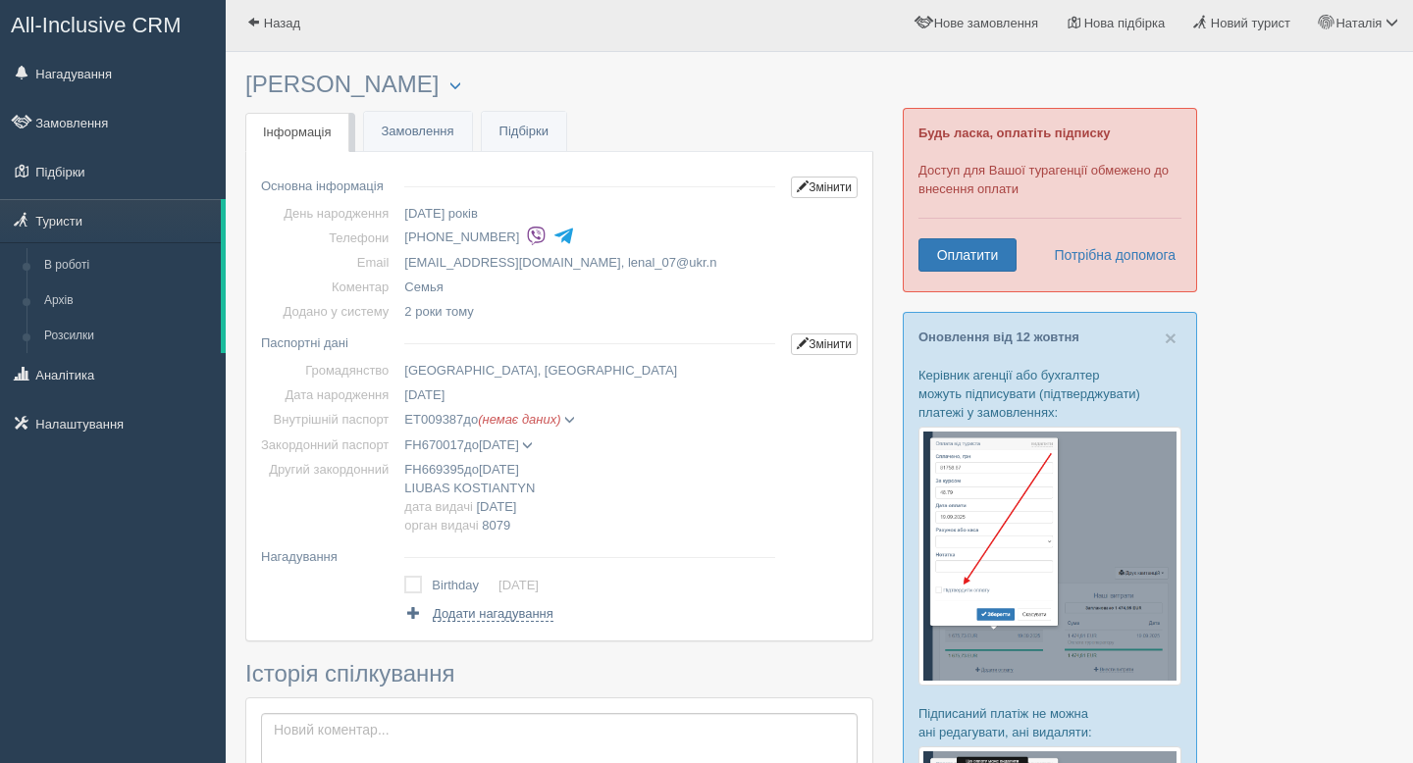
click at [545, 478] on td "FH669395 до 29.08.2027 LIUBAS KOSTIANTYN дата видачі 29.08.2017 орган видачі 80…" at bounding box center [589, 497] width 387 height 80
drag, startPoint x: 542, startPoint y: 481, endPoint x: 419, endPoint y: 488, distance: 123.8
click at [419, 488] on td "FH669395 до 29.08.2027 LIUBAS KOSTIANTYN дата видачі 29.08.2017 орган видачі 80…" at bounding box center [589, 497] width 387 height 80
drag, startPoint x: 412, startPoint y: 488, endPoint x: 544, endPoint y: 488, distance: 132.4
click at [544, 488] on td "FH669395 до 29.08.2027 LIUBAS KOSTIANTYN дата видачі 29.08.2017 орган видачі 80…" at bounding box center [589, 497] width 387 height 80
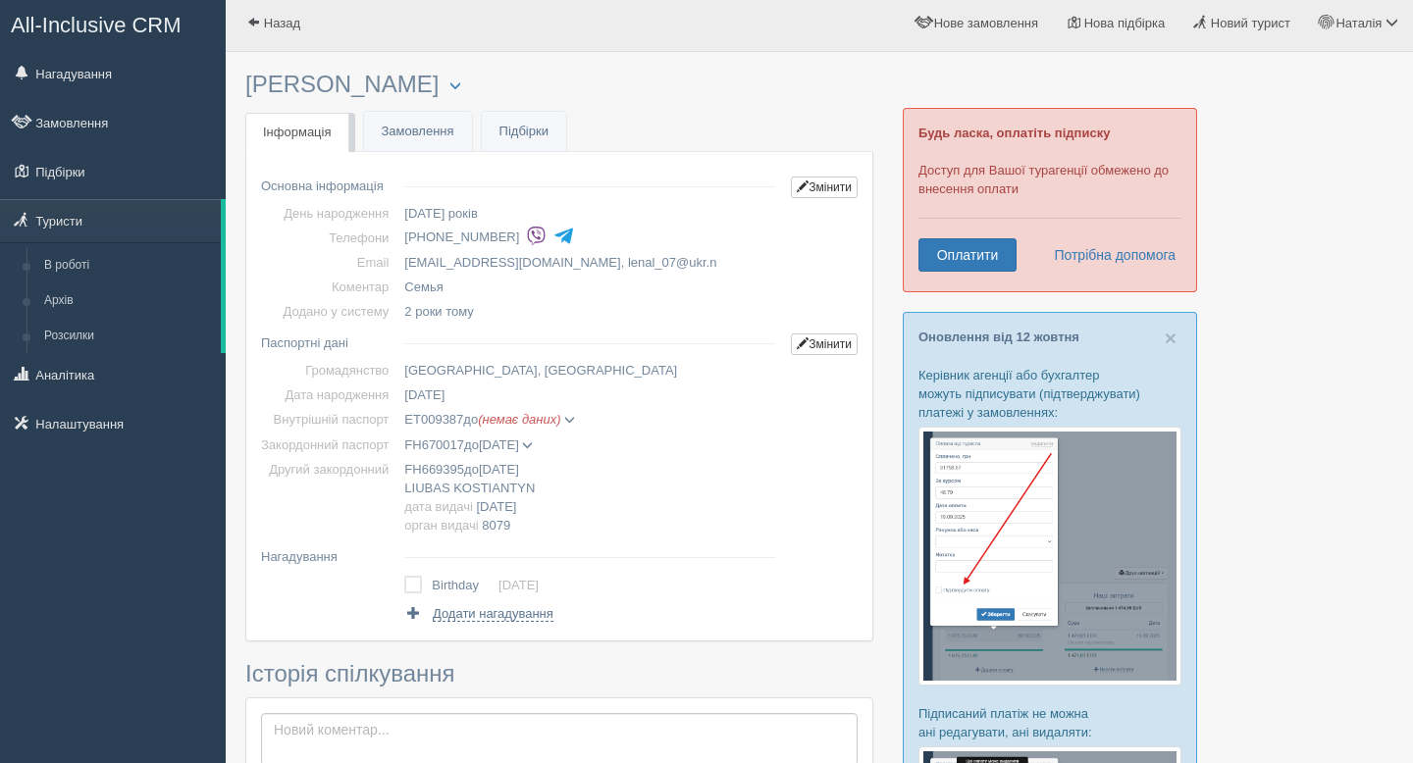
click at [757, 518] on td "FH669395 до 29.08.2027 LIUBAS KOSTIANTYN дата видачі 29.08.2017 орган видачі 80…" at bounding box center [589, 497] width 387 height 80
drag, startPoint x: 545, startPoint y: 489, endPoint x: 426, endPoint y: 488, distance: 119.7
click at [423, 487] on td "FH669395 до 29.08.2027 LIUBAS KOSTIANTYN дата видачі 29.08.2017 орган видачі 80…" at bounding box center [589, 497] width 387 height 80
drag, startPoint x: 543, startPoint y: 485, endPoint x: 435, endPoint y: 490, distance: 109.0
click at [435, 490] on td "FH669395 до 29.08.2027 LIUBAS KOSTIANTYN дата видачі 29.08.2017 орган видачі 80…" at bounding box center [589, 497] width 387 height 80
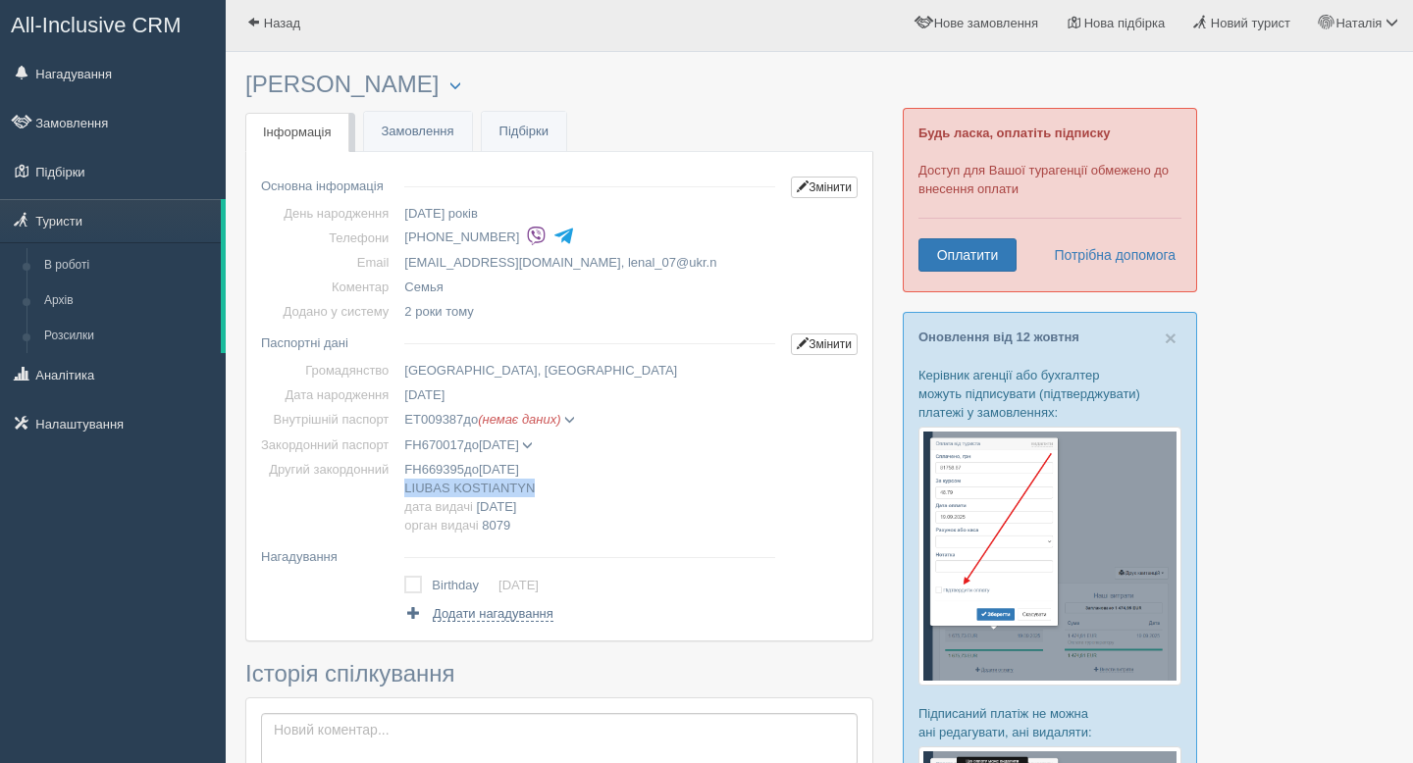
copy span "LIUBAS KOSTIANTYN"
click at [72, 220] on link "Туристи" at bounding box center [110, 220] width 221 height 43
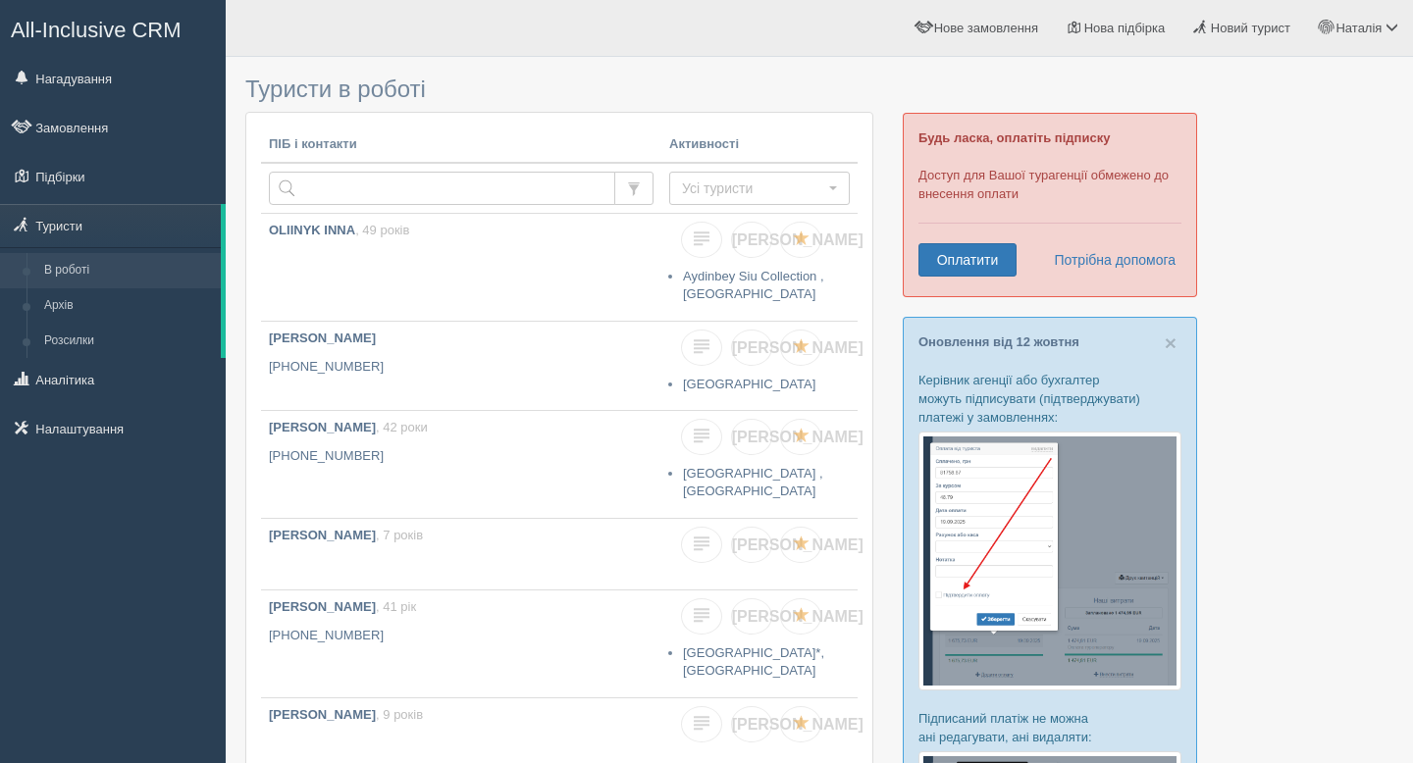
click at [61, 310] on link "Архів" at bounding box center [127, 305] width 185 height 35
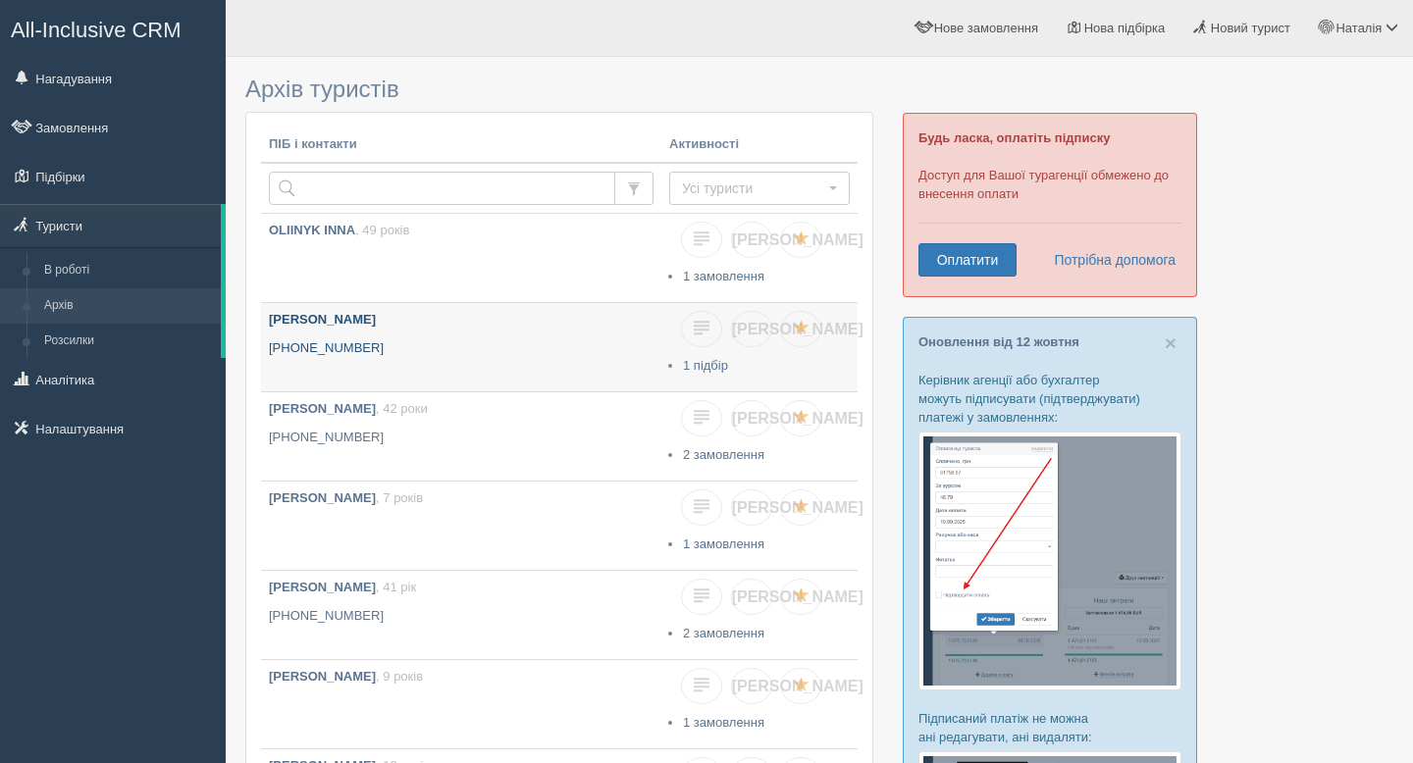
type input "[PERSON_NAME]"
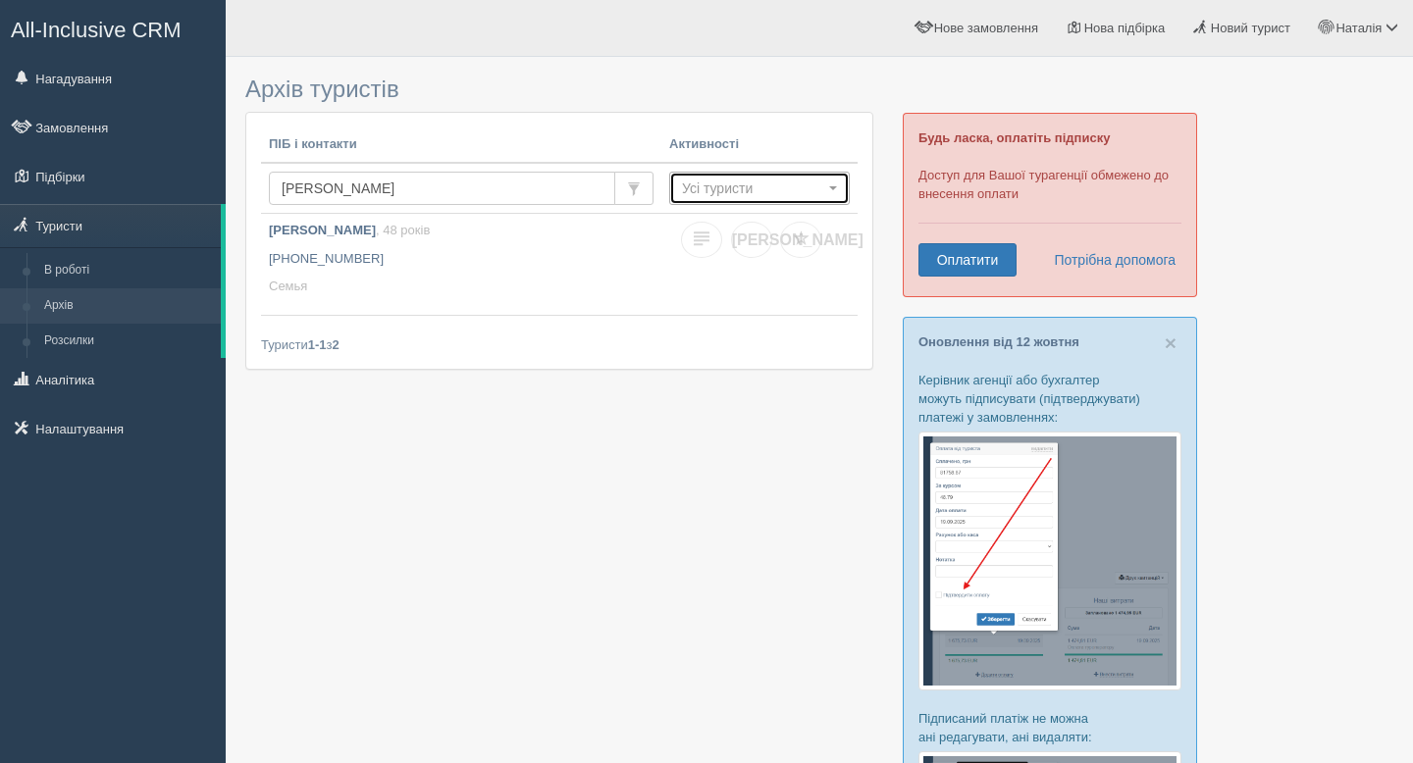
click at [739, 188] on span "Усі туристи" at bounding box center [753, 189] width 142 height 20
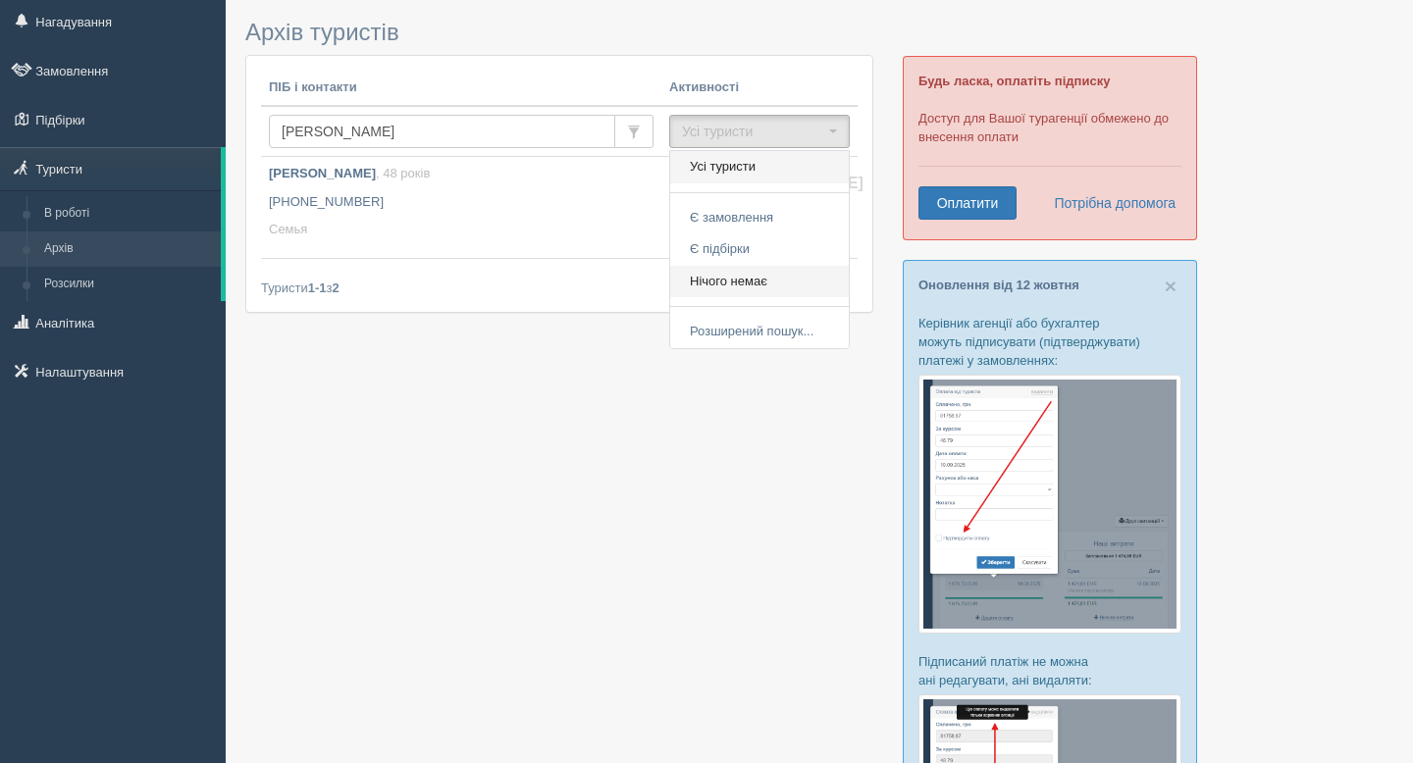
scroll to position [55, 0]
click at [740, 331] on span "Розширений пошук..." at bounding box center [752, 334] width 124 height 19
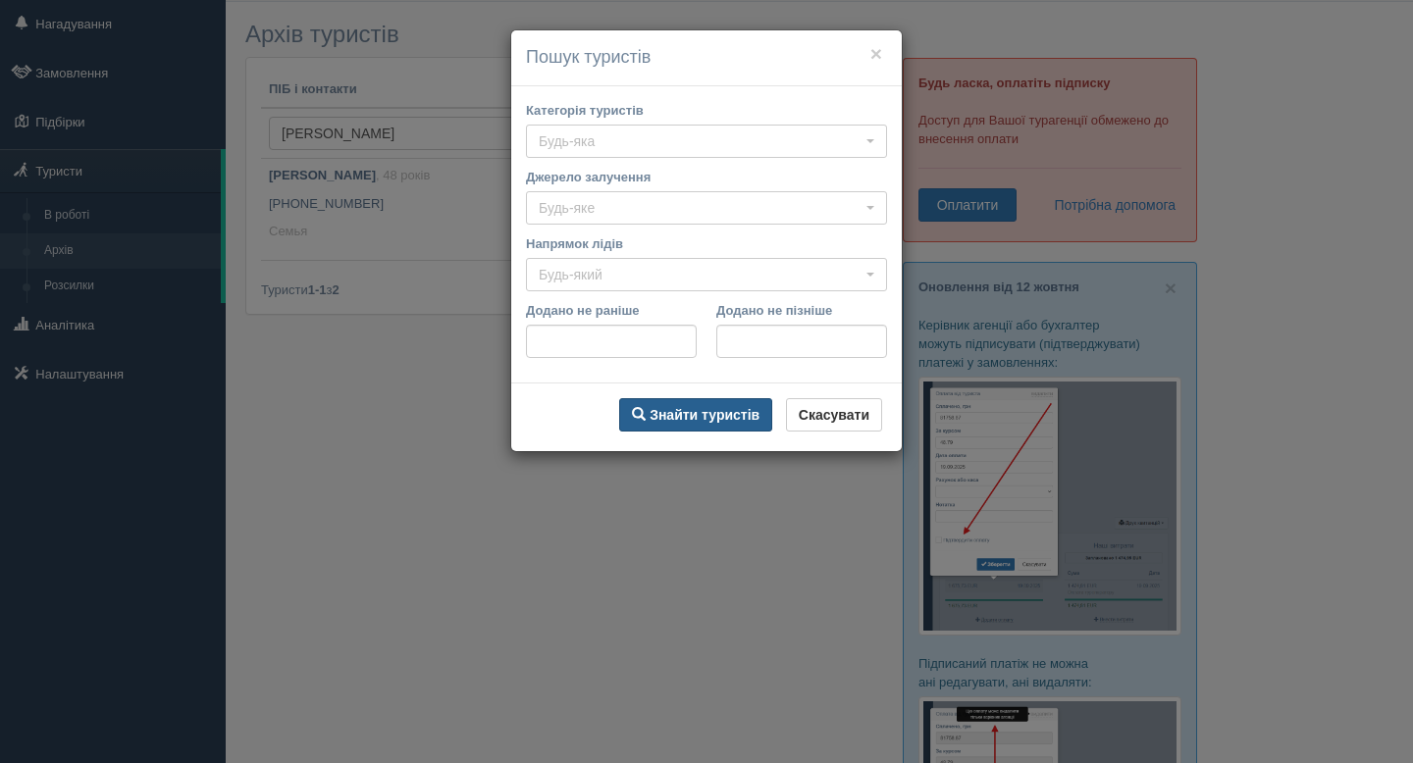
click at [726, 420] on b "Знайти туристів" at bounding box center [704, 415] width 110 height 16
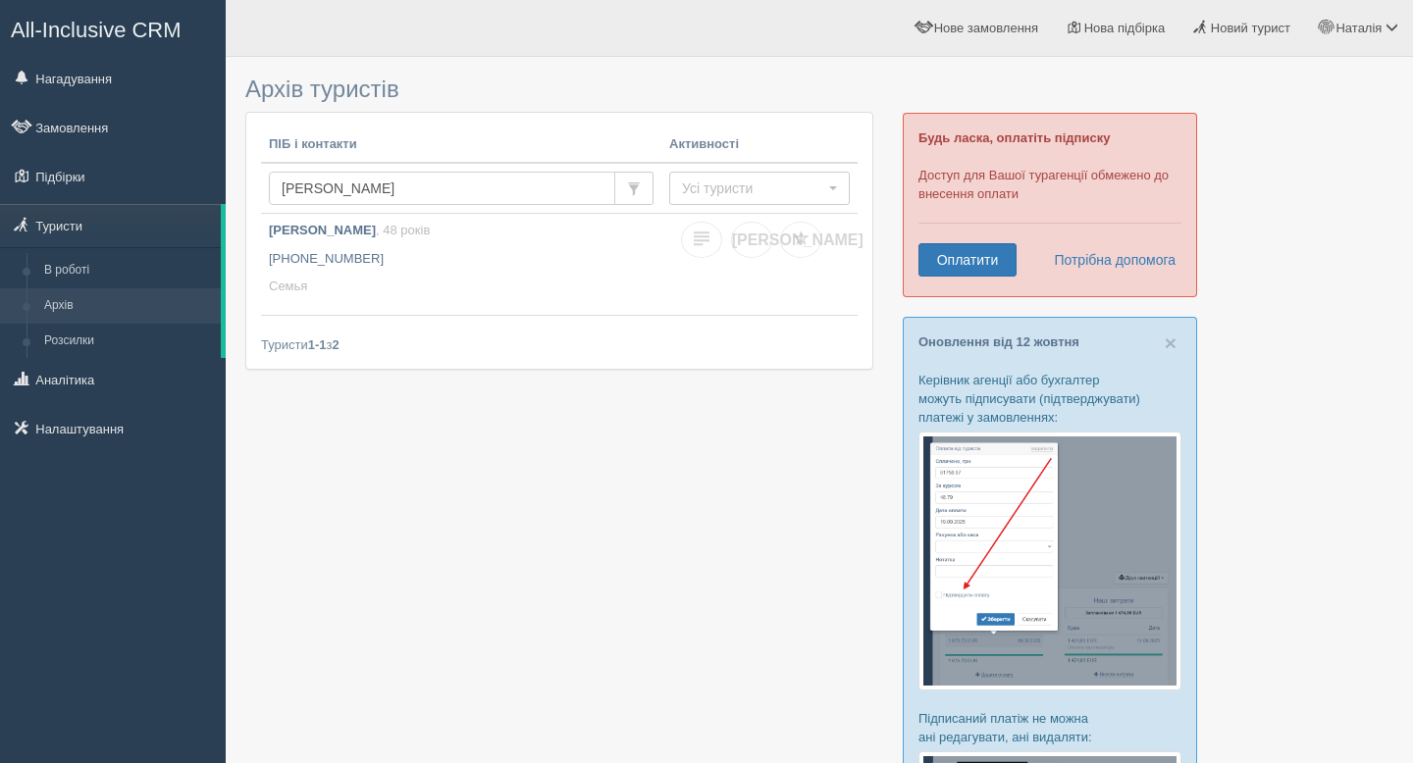
click at [439, 192] on input "LIUBAS KOSTIANTYN" at bounding box center [442, 188] width 346 height 33
click at [364, 267] on p "[PHONE_NUMBER]" at bounding box center [461, 259] width 385 height 19
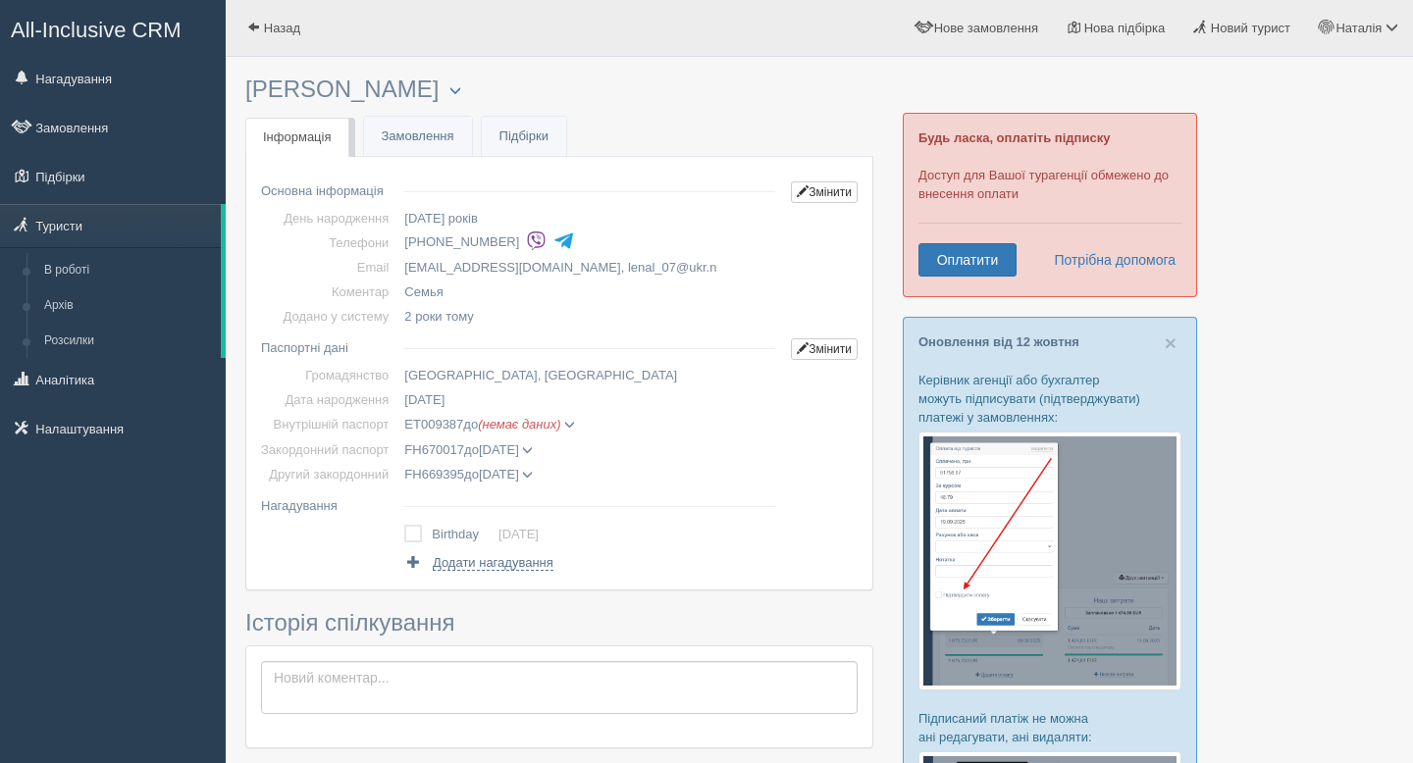
click at [533, 480] on span at bounding box center [527, 475] width 11 height 11
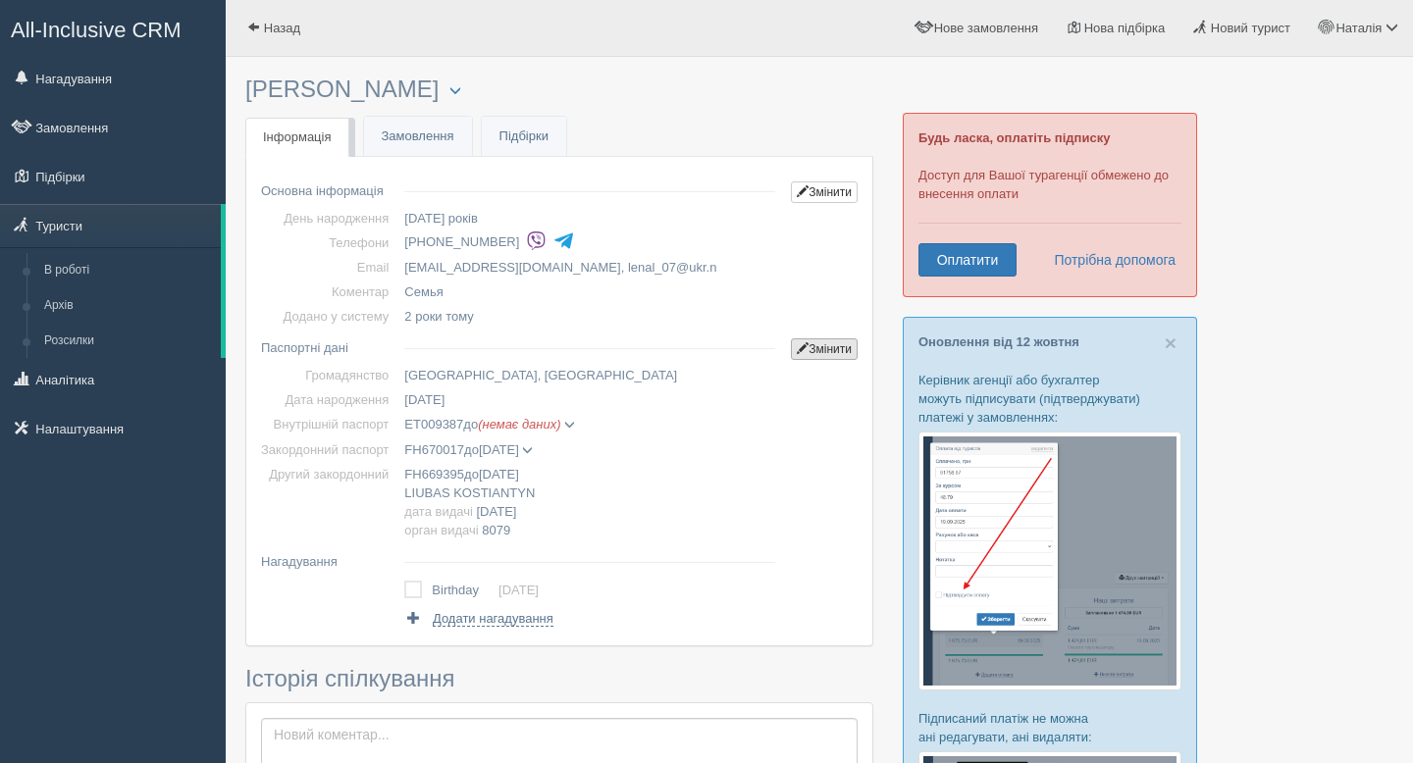
click at [797, 354] on span at bounding box center [803, 348] width 12 height 12
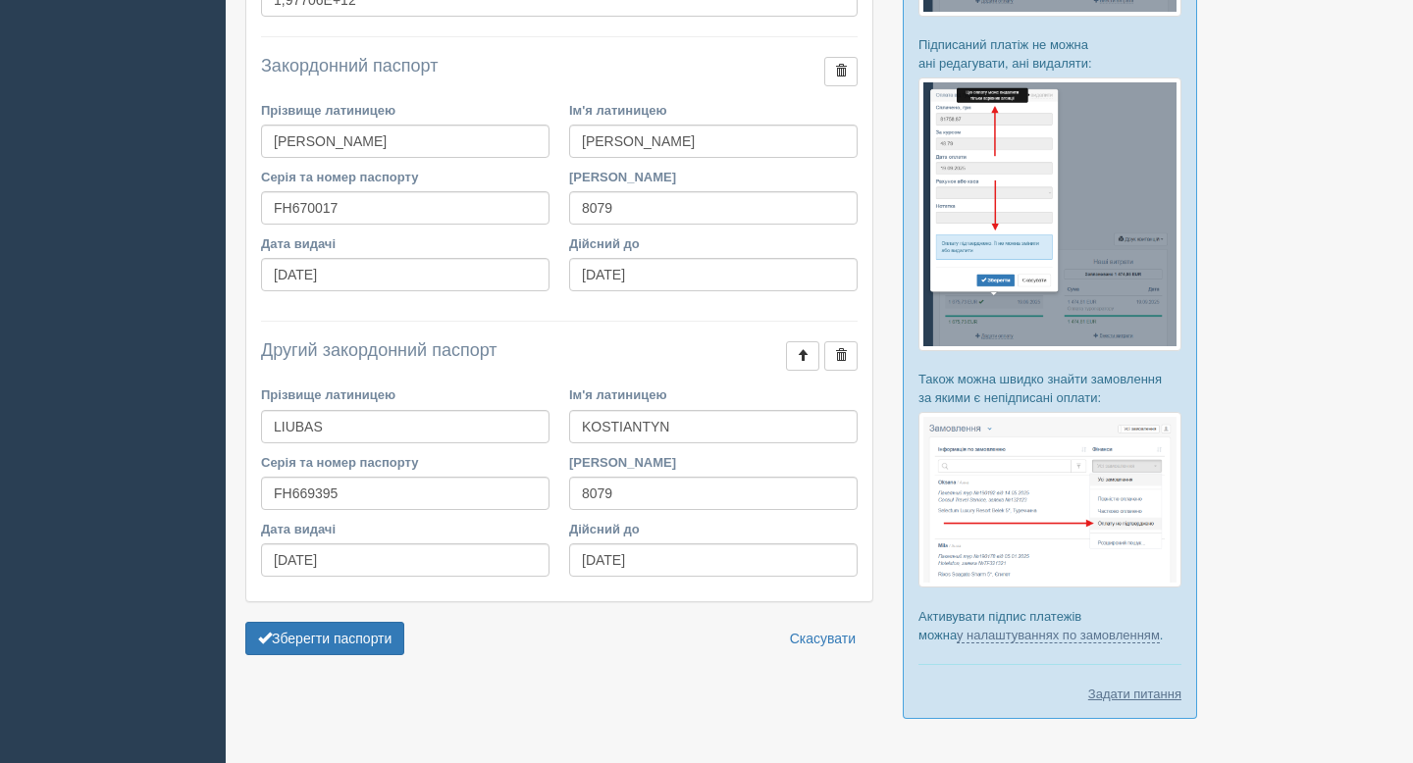
scroll to position [675, 0]
drag, startPoint x: 274, startPoint y: 423, endPoint x: 387, endPoint y: 424, distance: 112.8
click at [387, 424] on input "LIUBAS" at bounding box center [405, 425] width 288 height 33
drag, startPoint x: 669, startPoint y: 425, endPoint x: 583, endPoint y: 426, distance: 86.3
click at [583, 426] on input "KOSTIANTYN" at bounding box center [713, 425] width 288 height 33
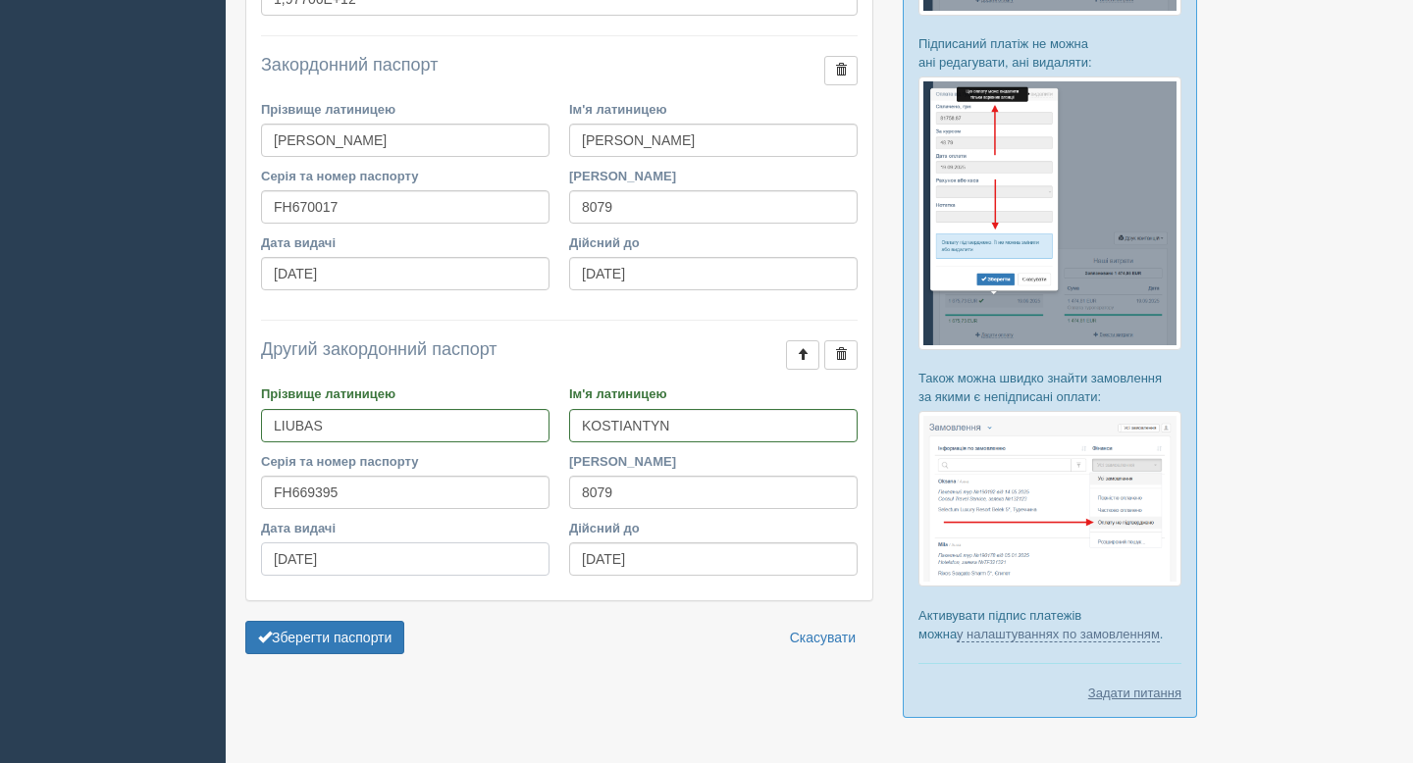
drag, startPoint x: 348, startPoint y: 554, endPoint x: 256, endPoint y: 555, distance: 92.2
click at [256, 555] on div "Дата видачі [DATE]" at bounding box center [405, 552] width 308 height 67
click at [655, 553] on input "[DATE]" at bounding box center [713, 558] width 288 height 33
drag, startPoint x: 349, startPoint y: 494, endPoint x: 267, endPoint y: 491, distance: 82.5
click at [264, 489] on input "FH669395" at bounding box center [405, 492] width 288 height 33
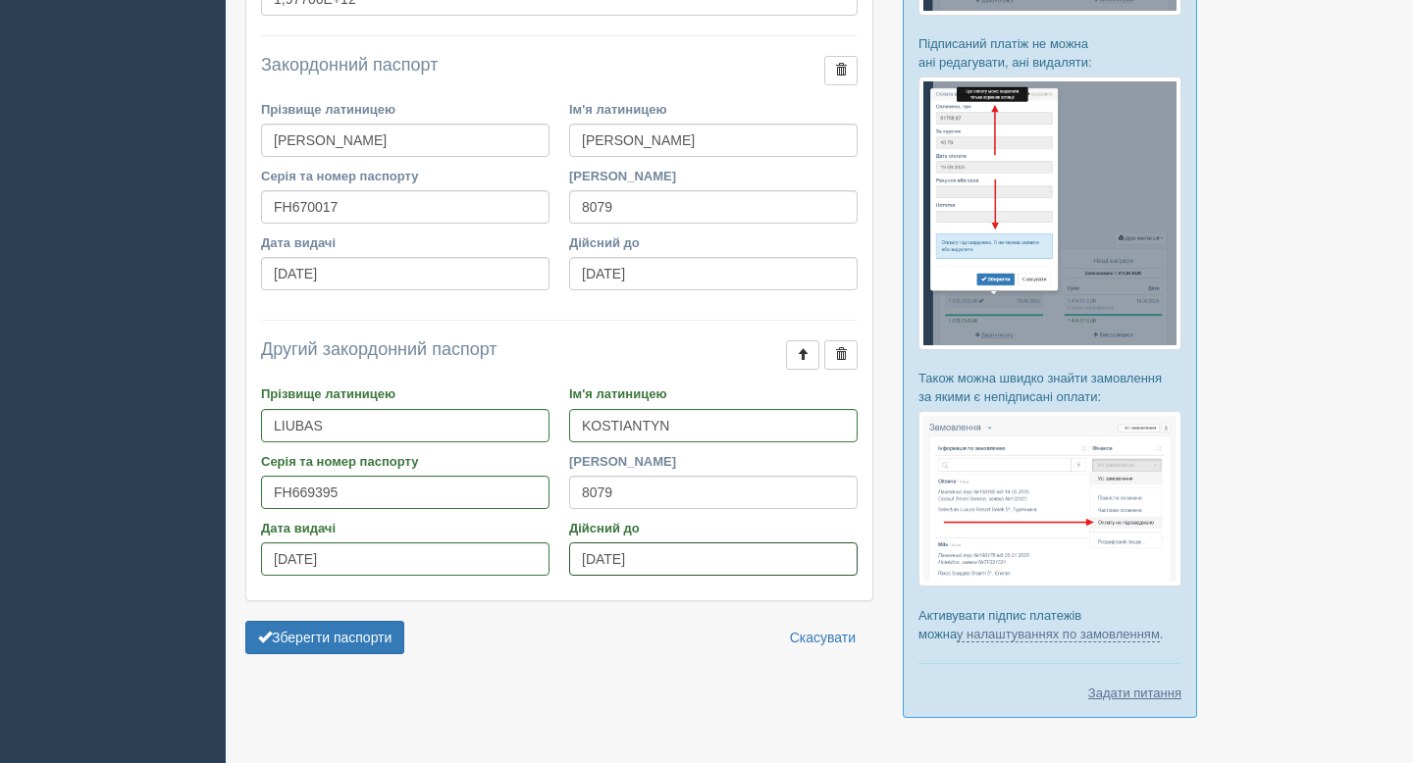
drag, startPoint x: 661, startPoint y: 556, endPoint x: 582, endPoint y: 555, distance: 79.5
click at [579, 555] on input "[DATE]" at bounding box center [713, 558] width 288 height 33
